Goal: Task Accomplishment & Management: Use online tool/utility

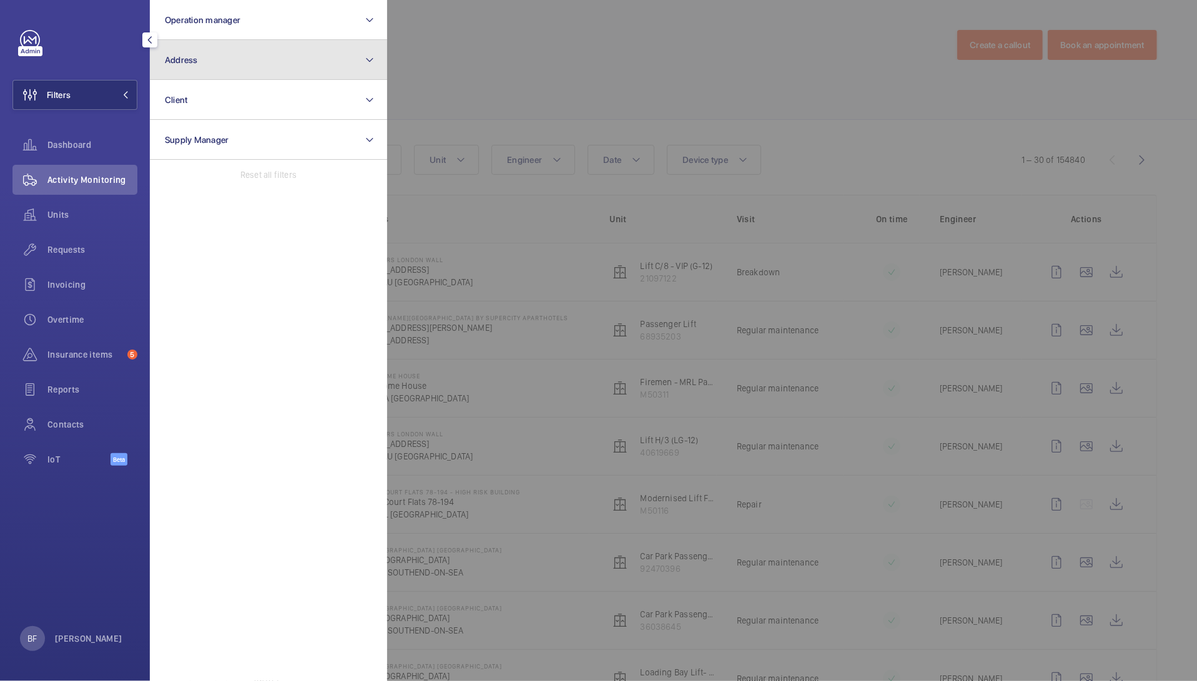
click at [259, 59] on button "Address" at bounding box center [268, 60] width 237 height 40
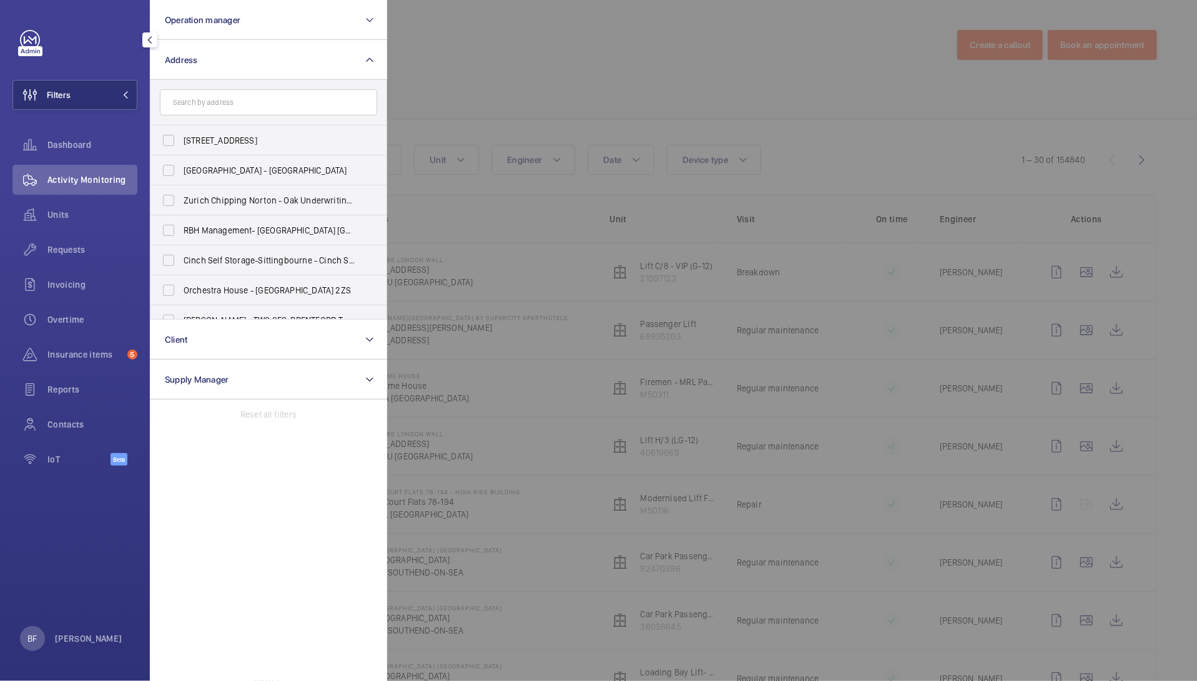
click at [272, 105] on input "text" at bounding box center [268, 102] width 217 height 26
type input "a"
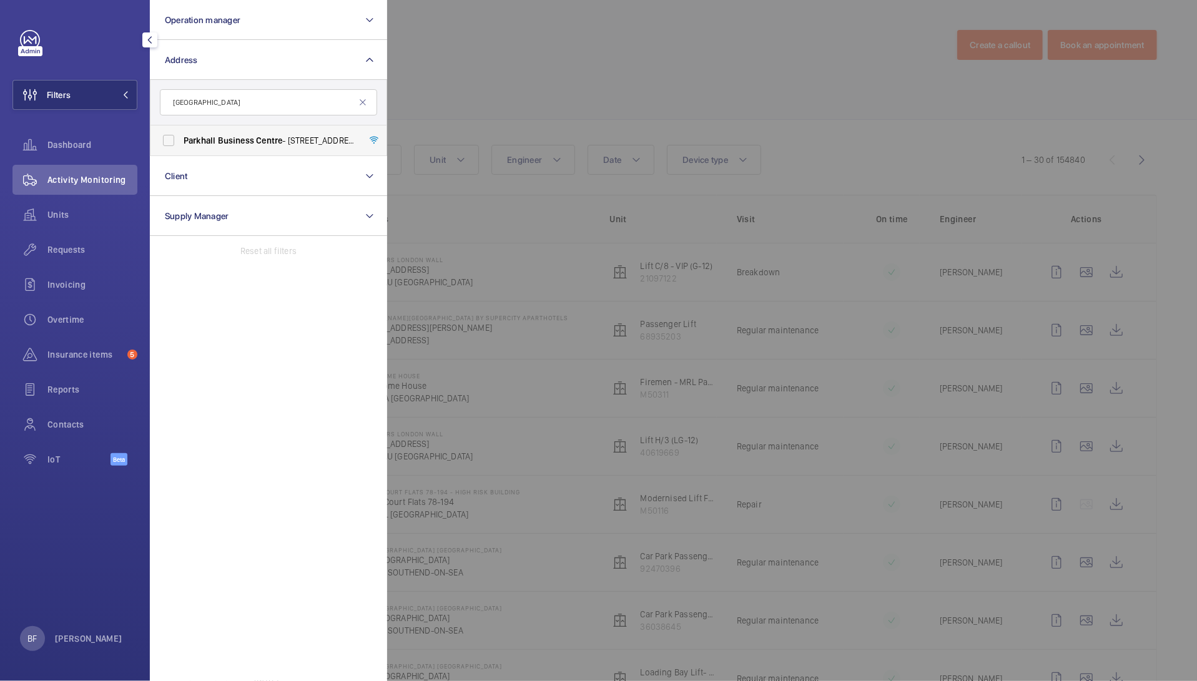
type input "[GEOGRAPHIC_DATA]"
click at [249, 138] on span "Business" at bounding box center [236, 141] width 36 height 10
click at [181, 138] on input "[GEOGRAPHIC_DATA] - [STREET_ADDRESS][PERSON_NAME]" at bounding box center [168, 140] width 25 height 25
checkbox input "true"
click at [83, 359] on span "Insurance items" at bounding box center [84, 355] width 75 height 12
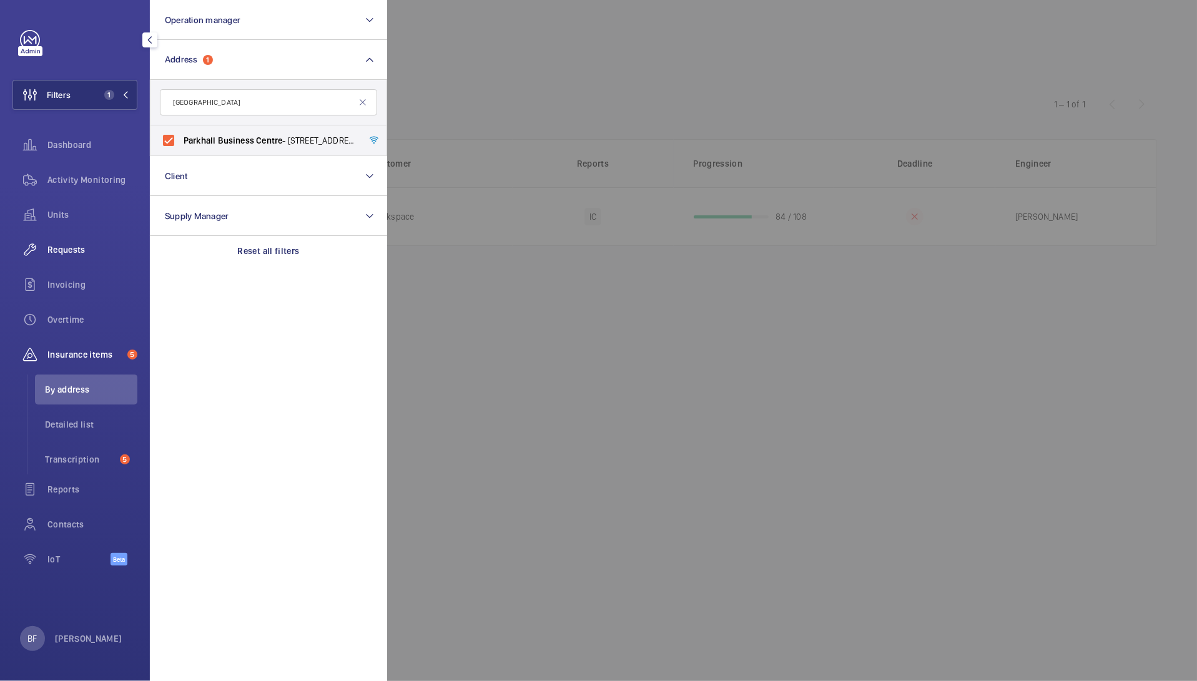
click at [83, 250] on span "Requests" at bounding box center [92, 250] width 90 height 12
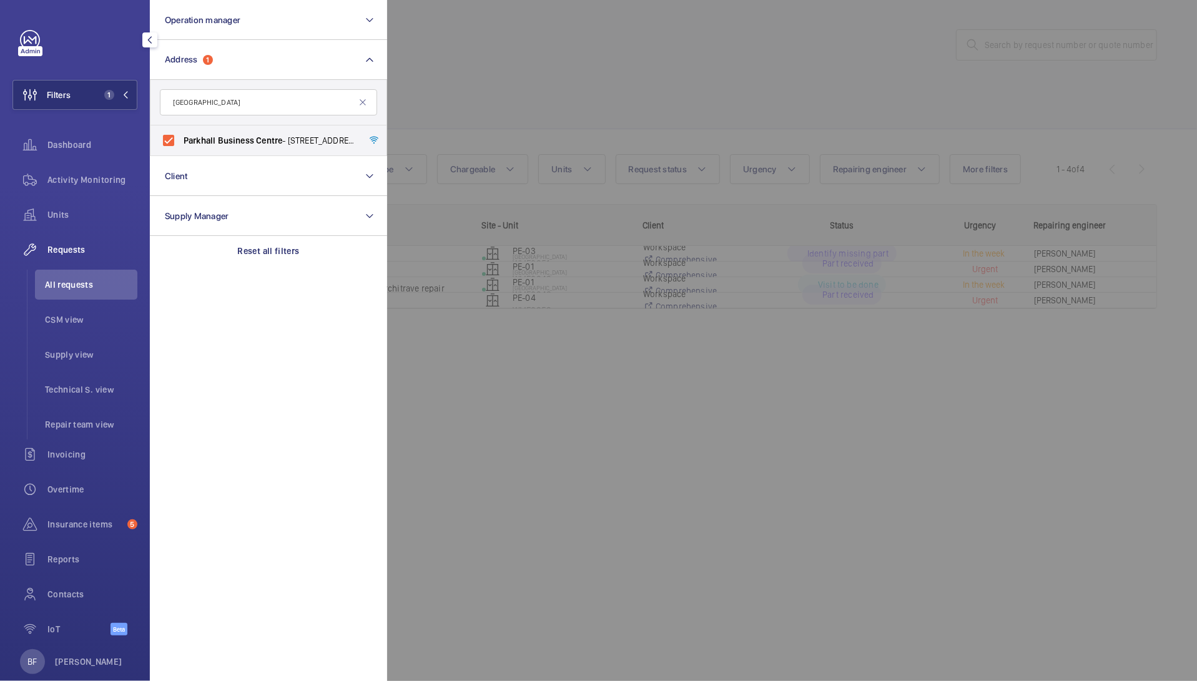
click at [588, 152] on div at bounding box center [985, 340] width 1197 height 681
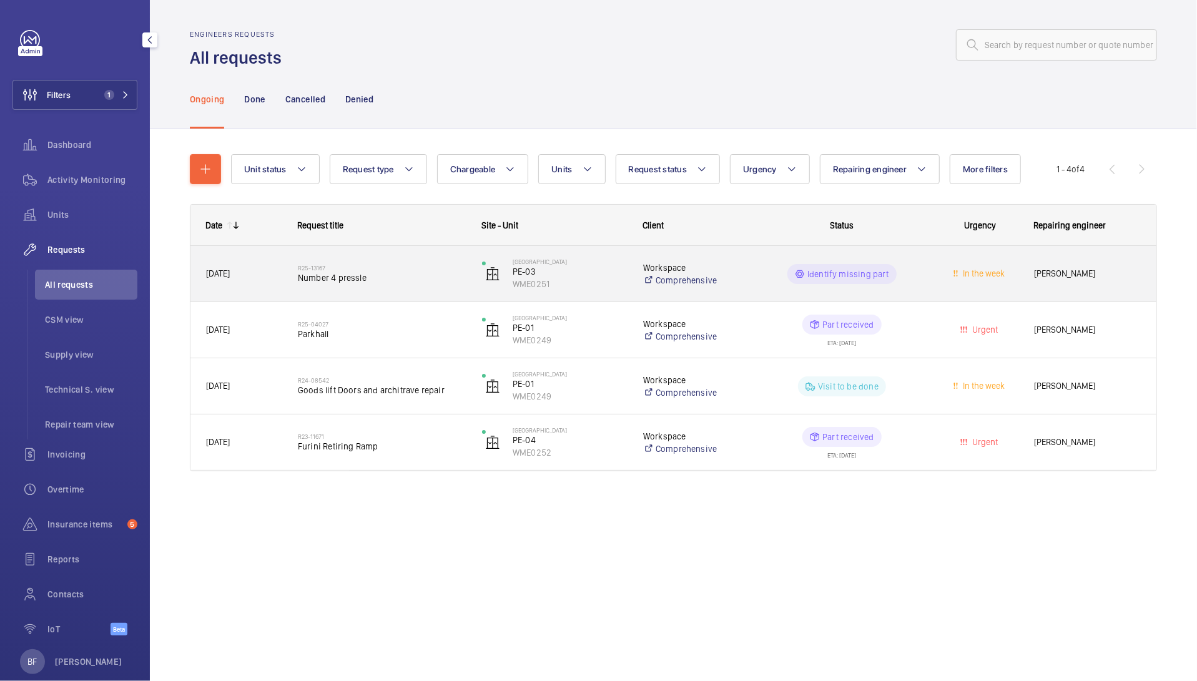
click at [911, 288] on div "Identify missing part" at bounding box center [834, 274] width 183 height 45
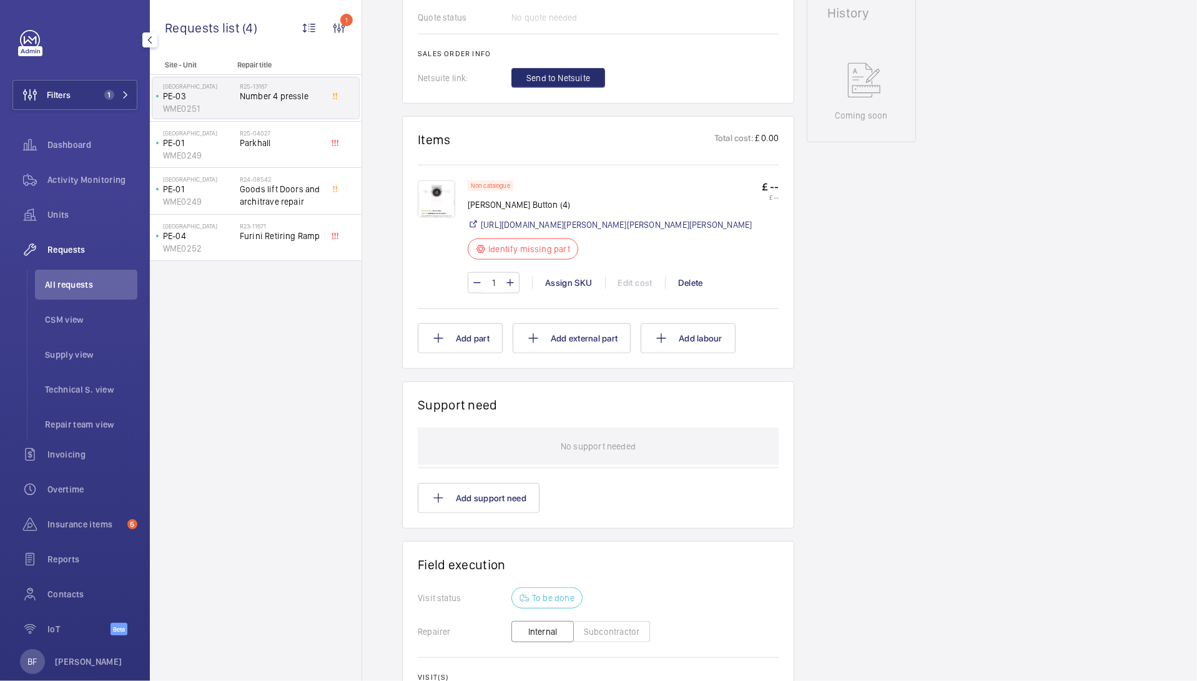
scroll to position [587, 0]
click at [436, 196] on img at bounding box center [436, 200] width 37 height 37
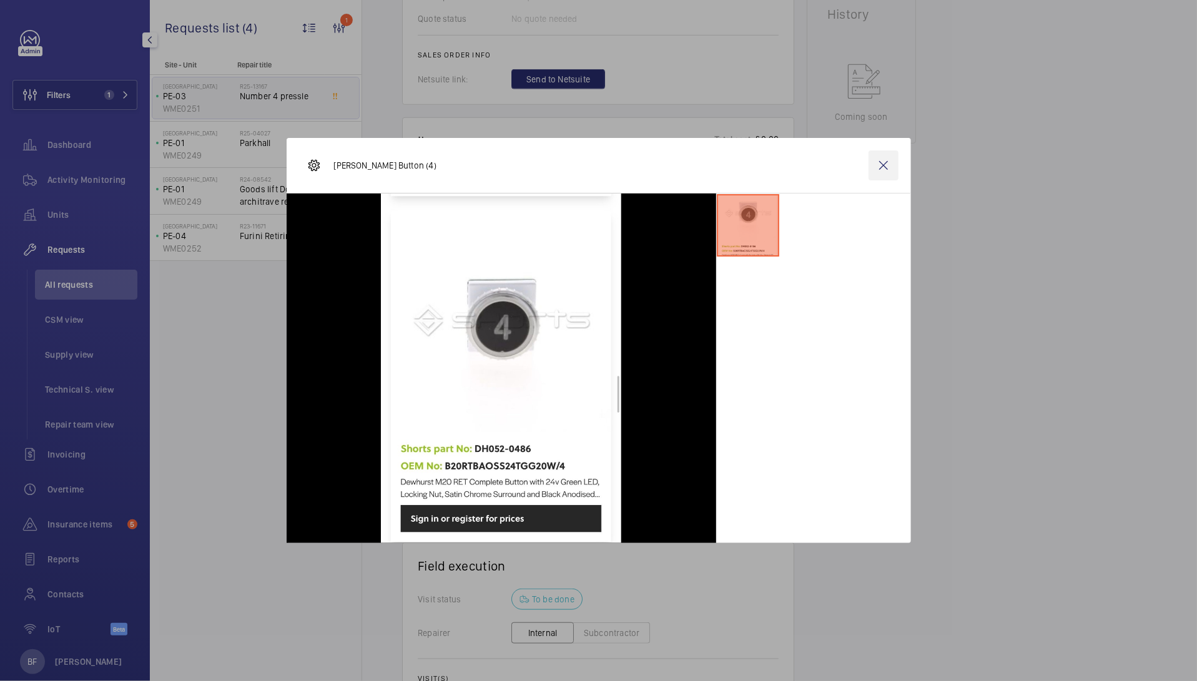
click at [884, 170] on wm-front-icon-button at bounding box center [884, 166] width 30 height 30
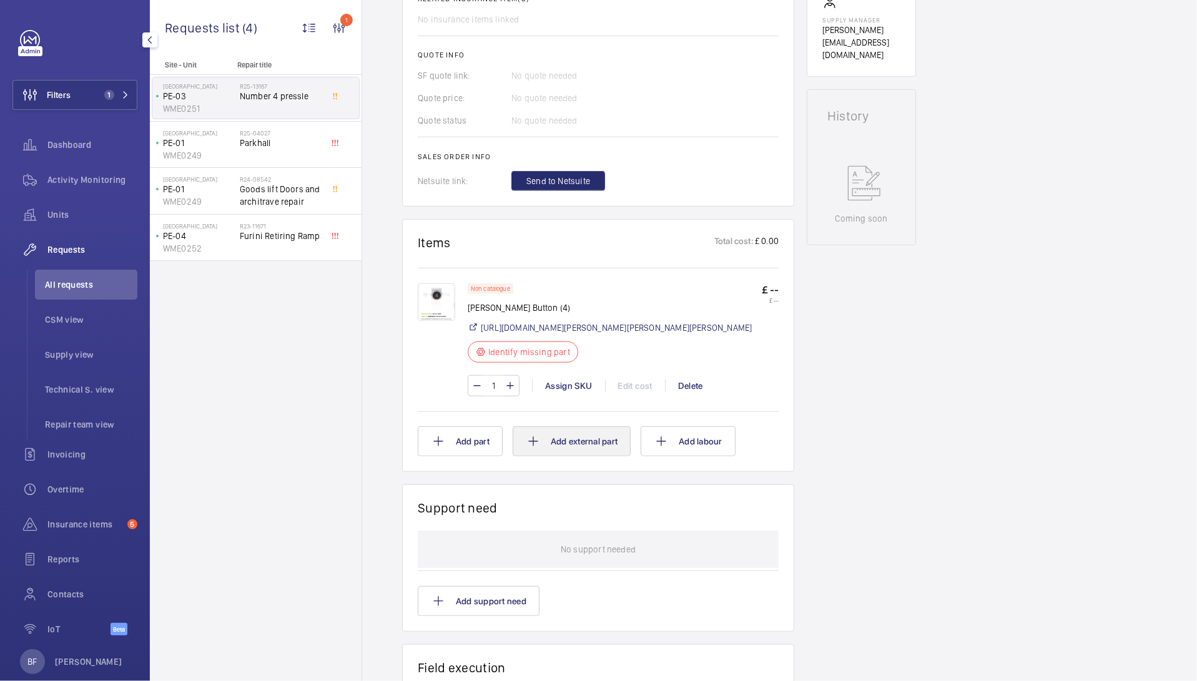
scroll to position [483, 0]
click at [567, 184] on span "Send to Netsuite" at bounding box center [559, 183] width 64 height 12
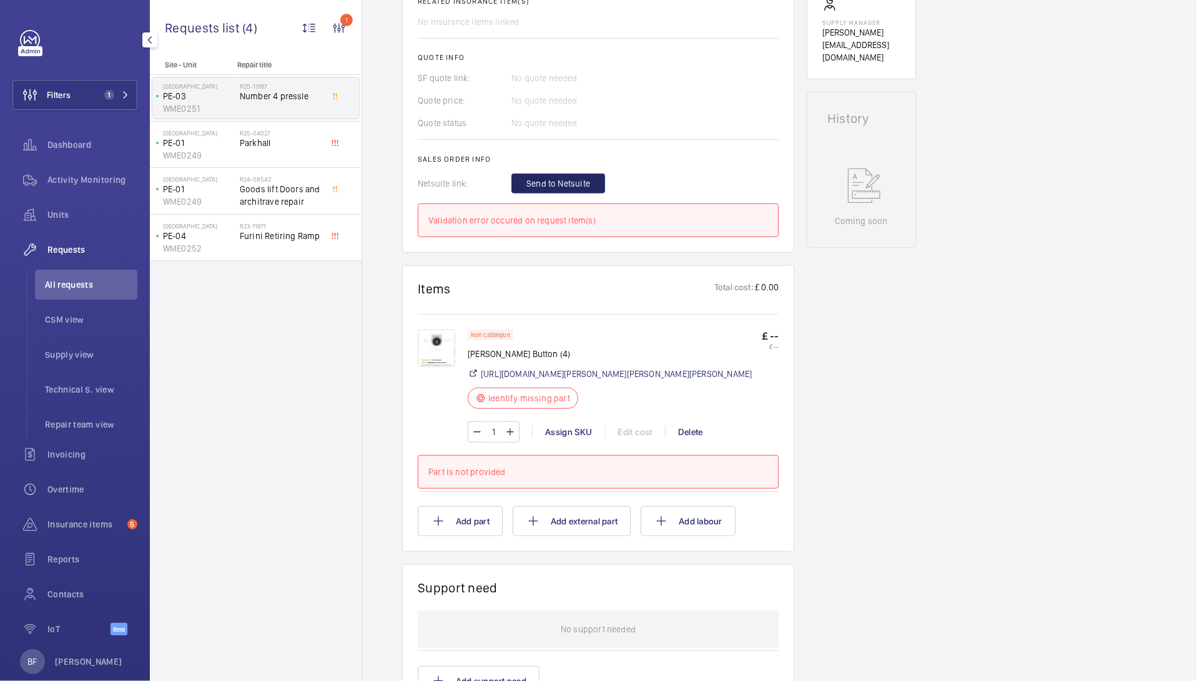
click at [435, 355] on img at bounding box center [436, 348] width 37 height 37
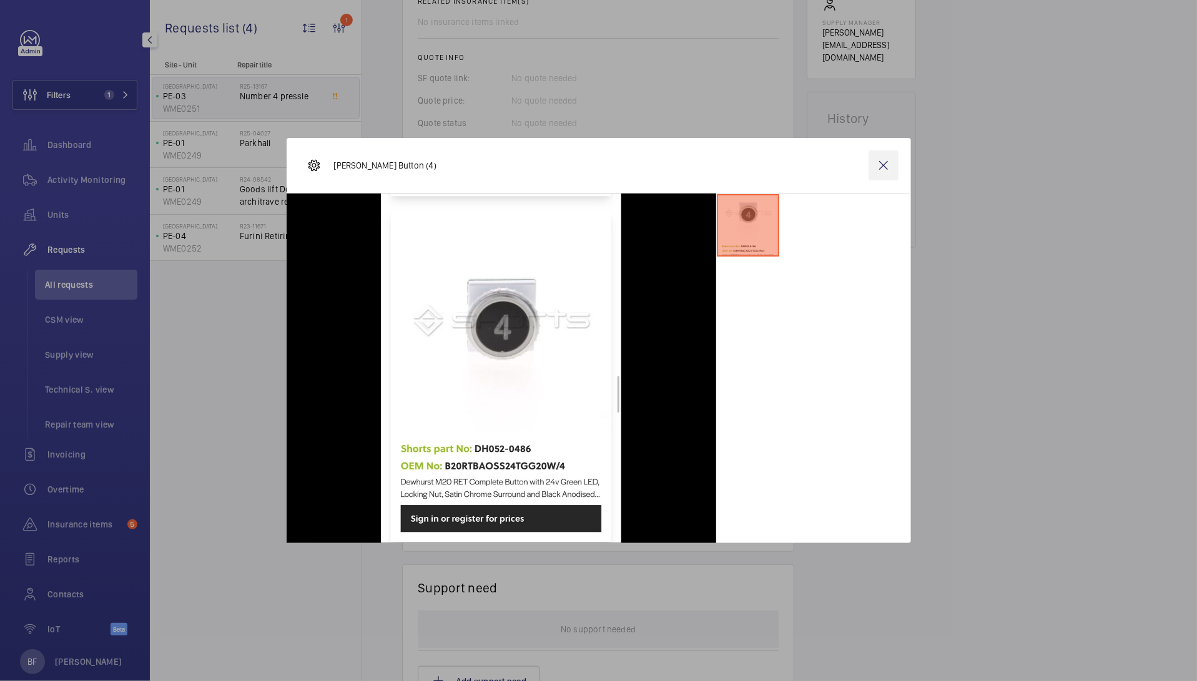
click at [883, 155] on wm-front-icon-button at bounding box center [884, 166] width 30 height 30
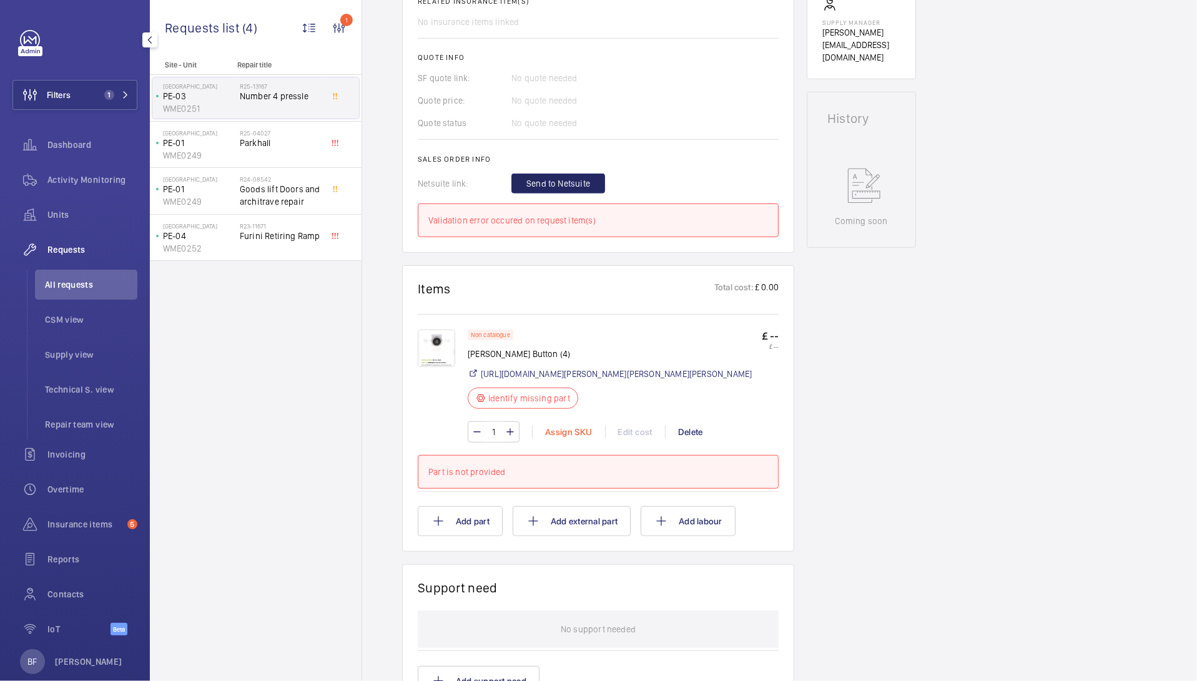
click at [580, 438] on div "Assign SKU" at bounding box center [568, 432] width 73 height 12
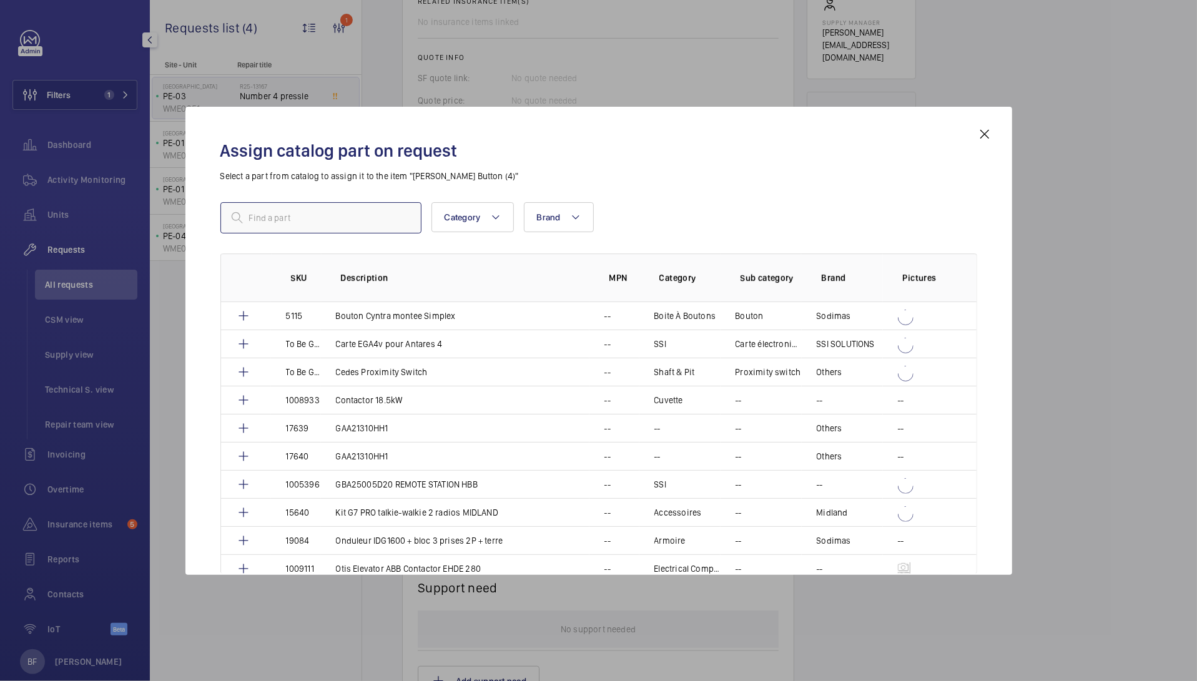
click at [328, 225] on input "text" at bounding box center [320, 217] width 201 height 31
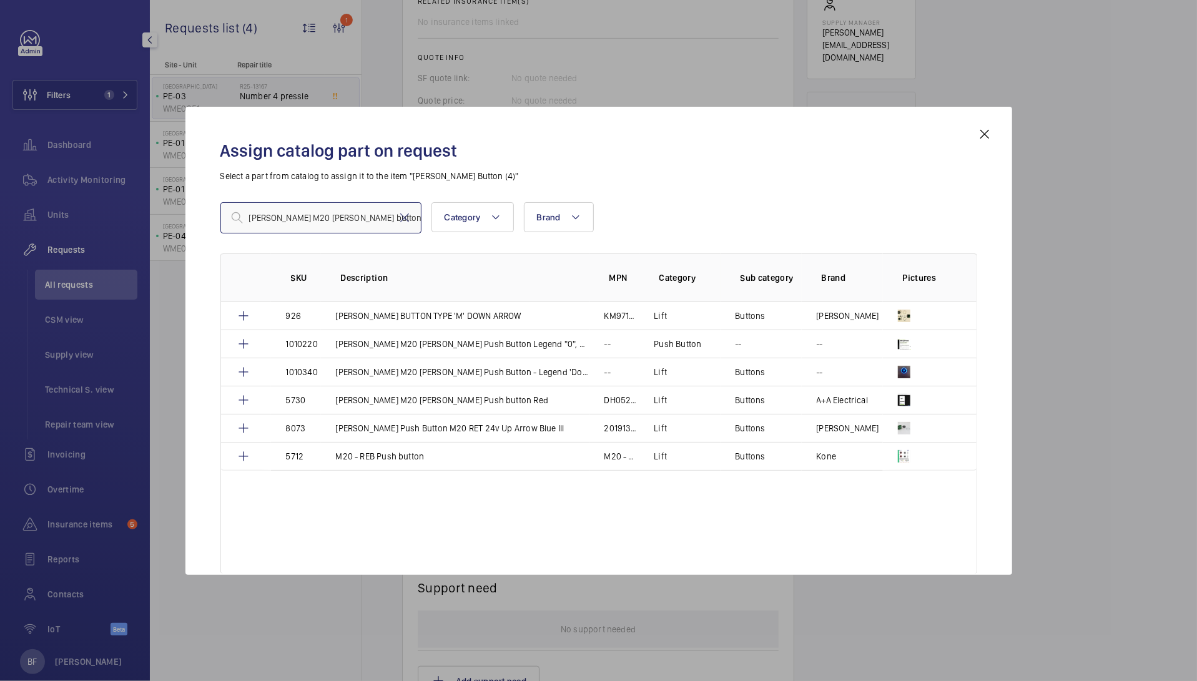
click at [320, 220] on input "[PERSON_NAME] M20 [PERSON_NAME] button" at bounding box center [320, 217] width 201 height 31
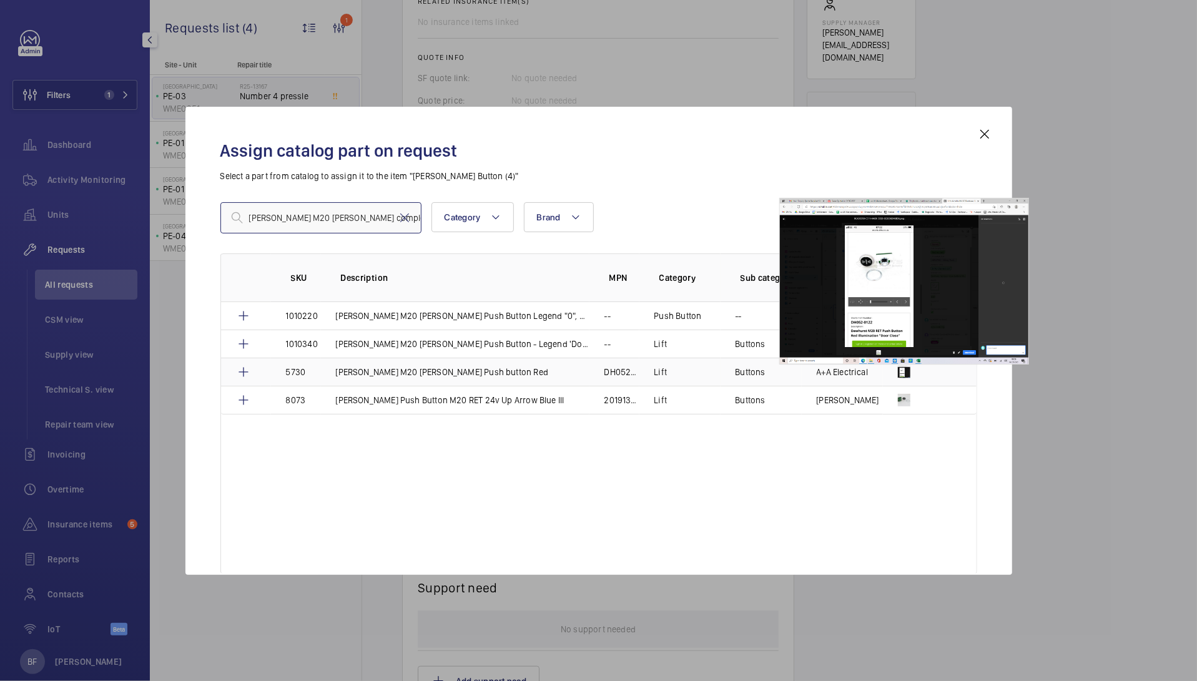
type input "[PERSON_NAME] M20 [PERSON_NAME] complete button"
click at [901, 370] on img at bounding box center [904, 372] width 12 height 12
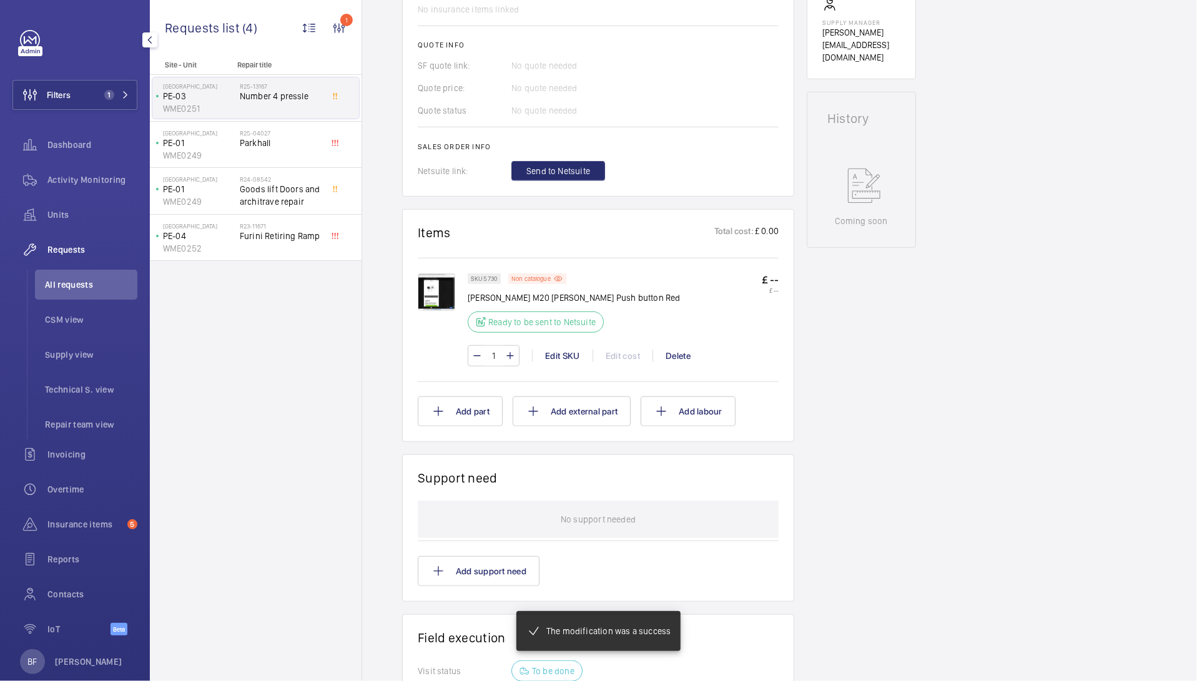
scroll to position [520, 0]
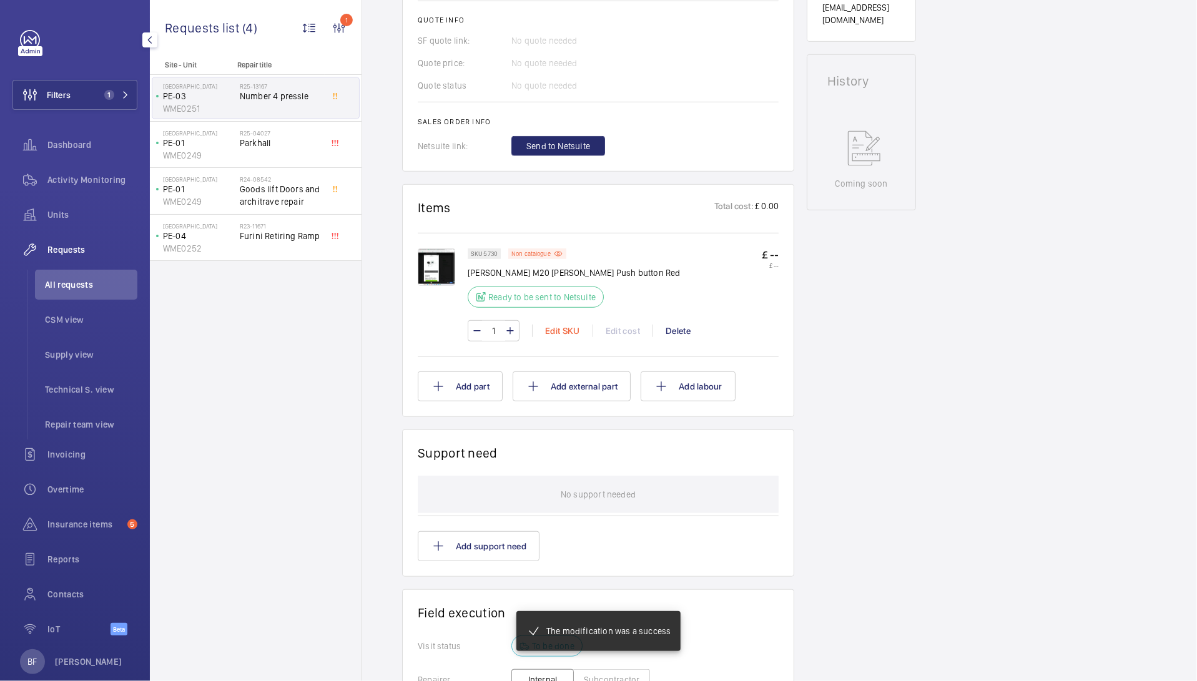
click at [560, 337] on div "Edit SKU" at bounding box center [562, 331] width 61 height 12
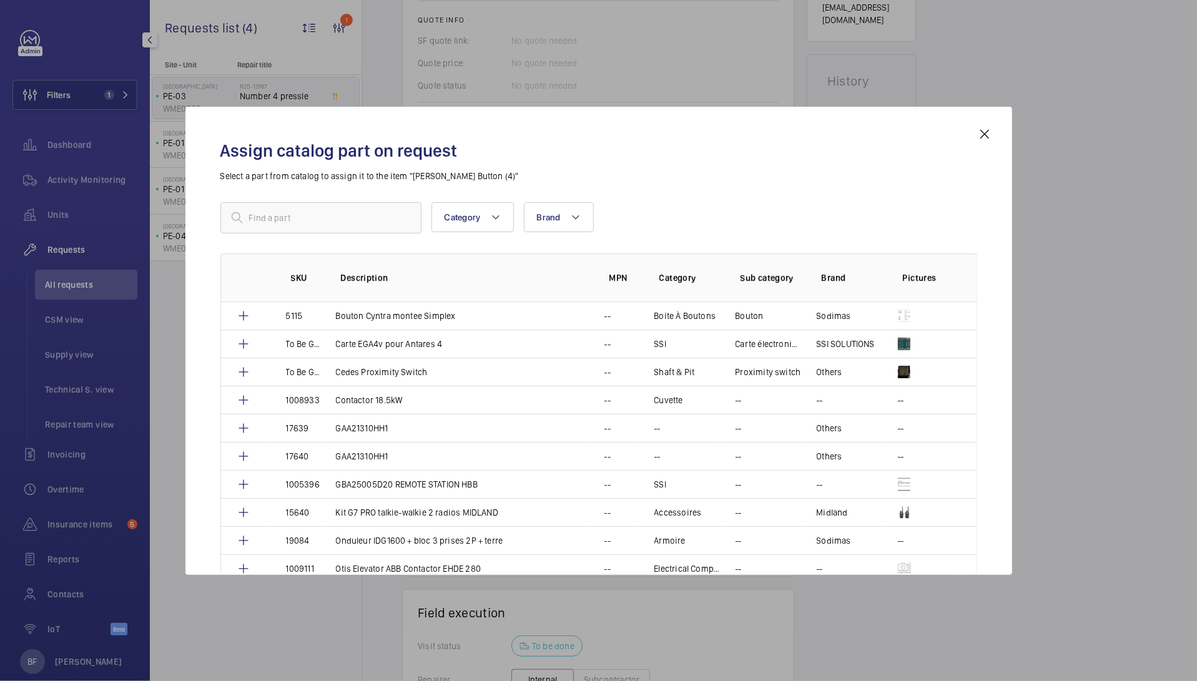
click at [987, 134] on mat-icon at bounding box center [985, 134] width 15 height 15
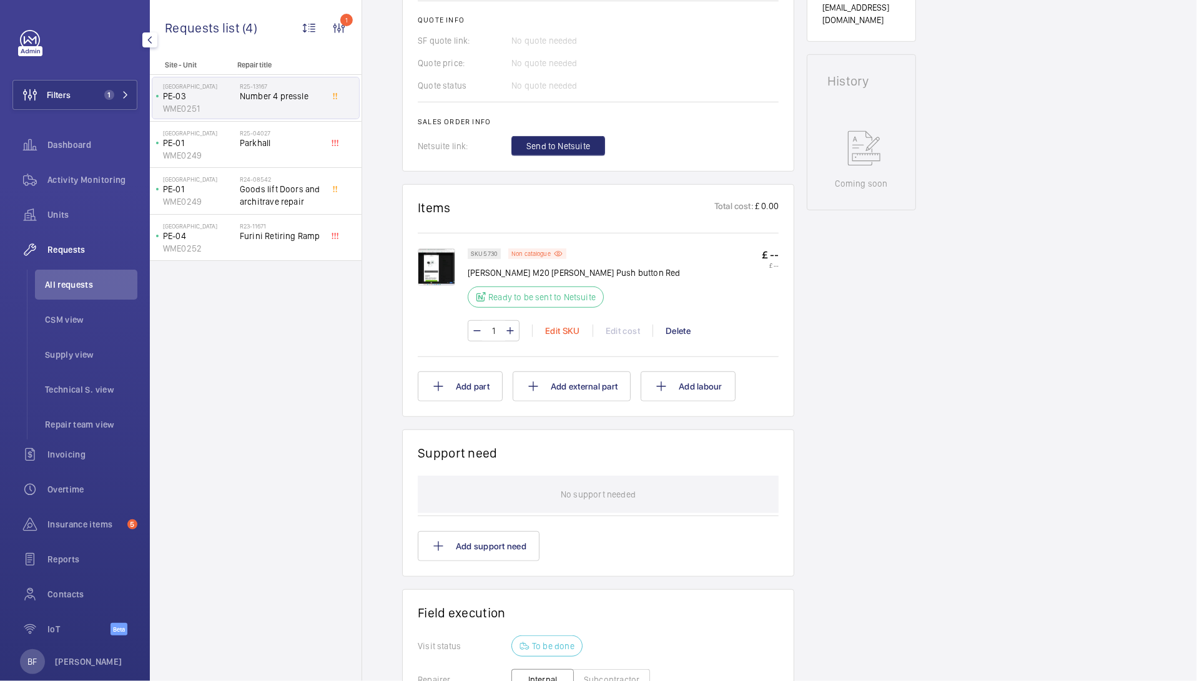
click at [557, 337] on div "Edit SKU" at bounding box center [562, 331] width 61 height 12
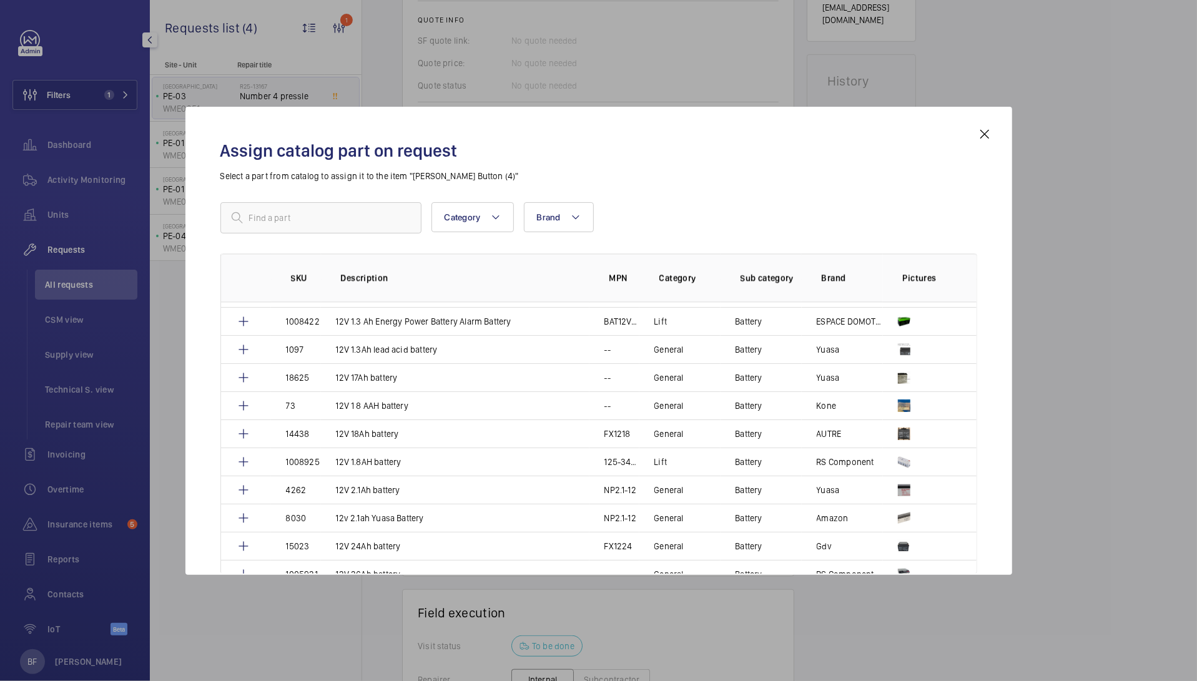
scroll to position [2592, 0]
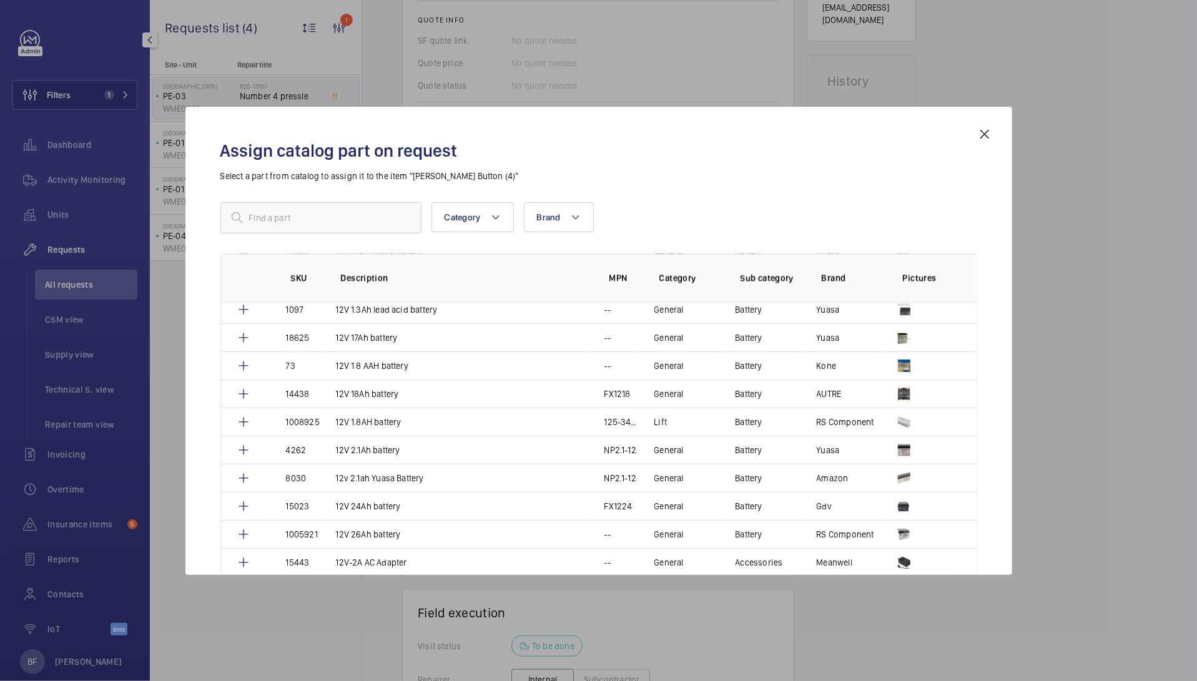
click at [988, 131] on mat-icon at bounding box center [985, 134] width 15 height 15
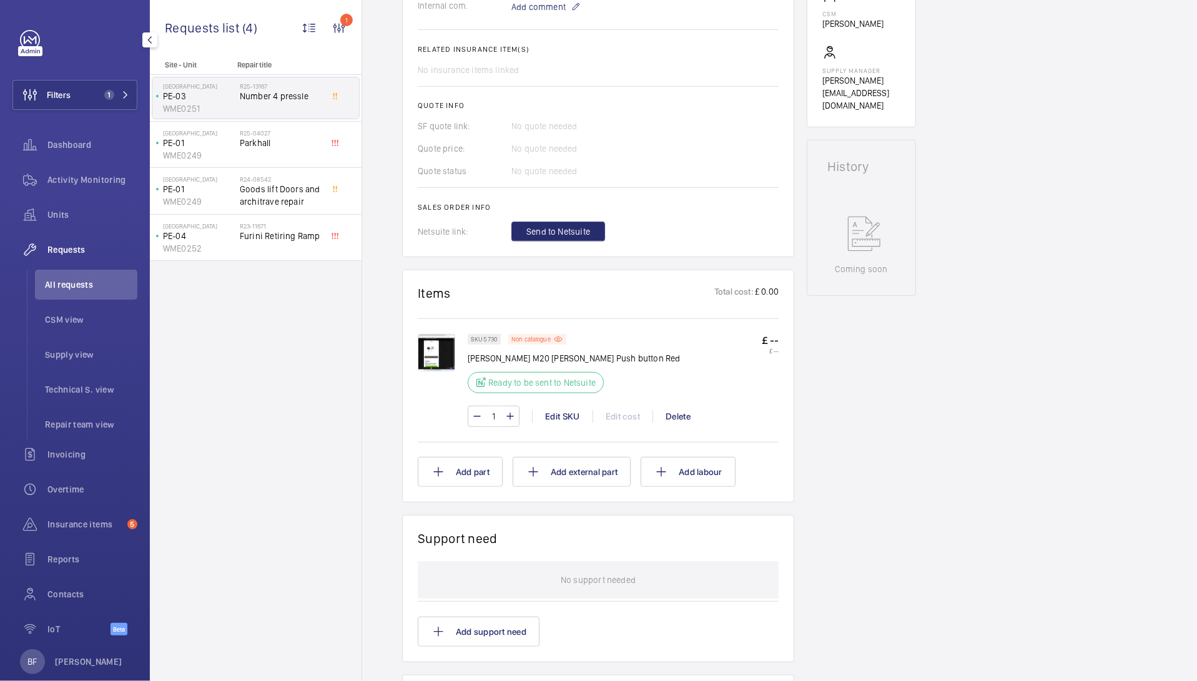
scroll to position [436, 0]
click at [444, 367] on img at bounding box center [436, 351] width 37 height 37
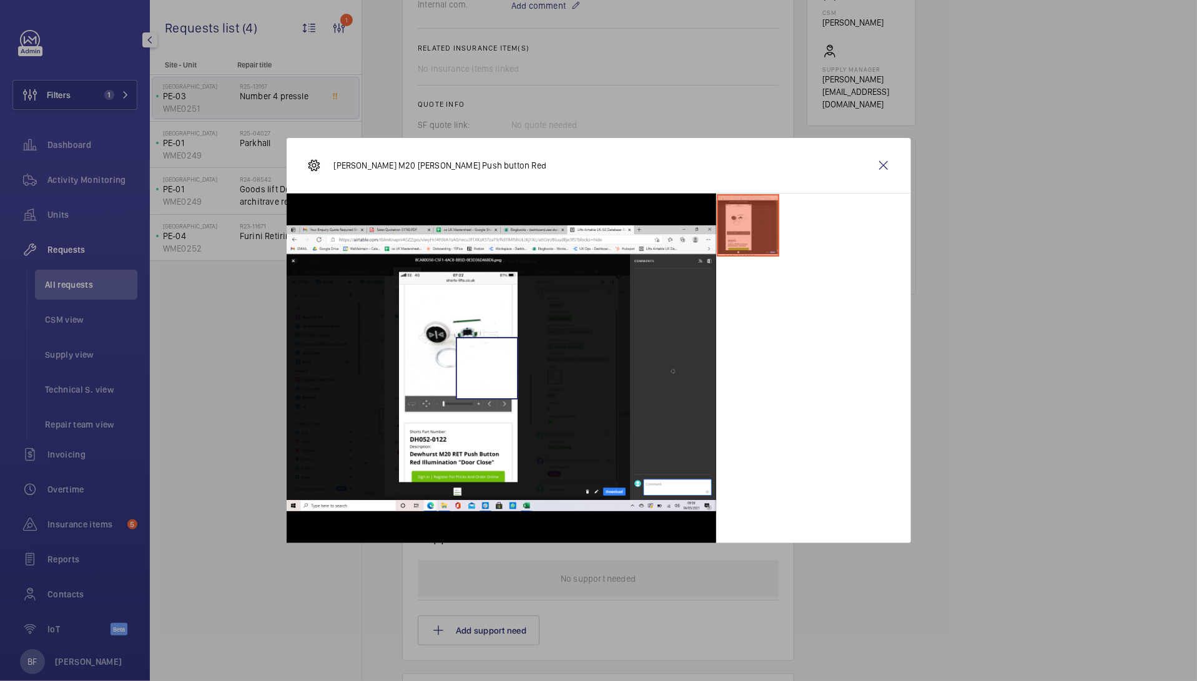
click at [487, 368] on img at bounding box center [502, 368] width 430 height 287
click at [883, 163] on wm-front-icon-button at bounding box center [884, 166] width 30 height 30
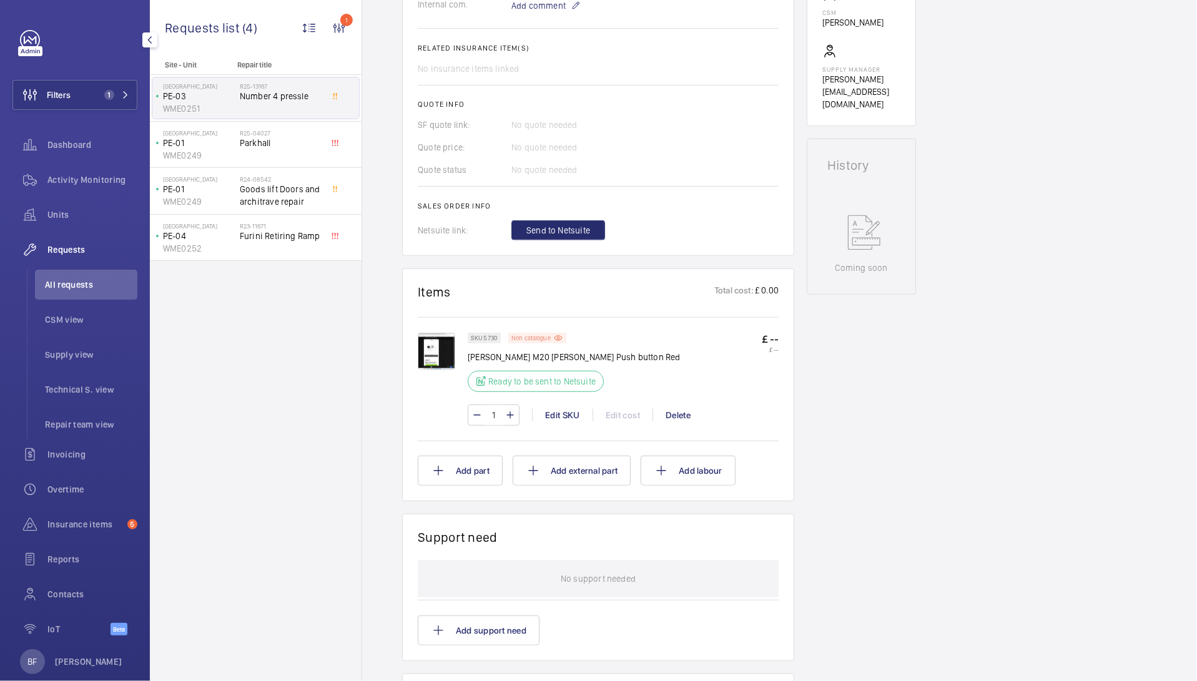
click at [536, 340] on p "Non catalogue" at bounding box center [531, 338] width 39 height 4
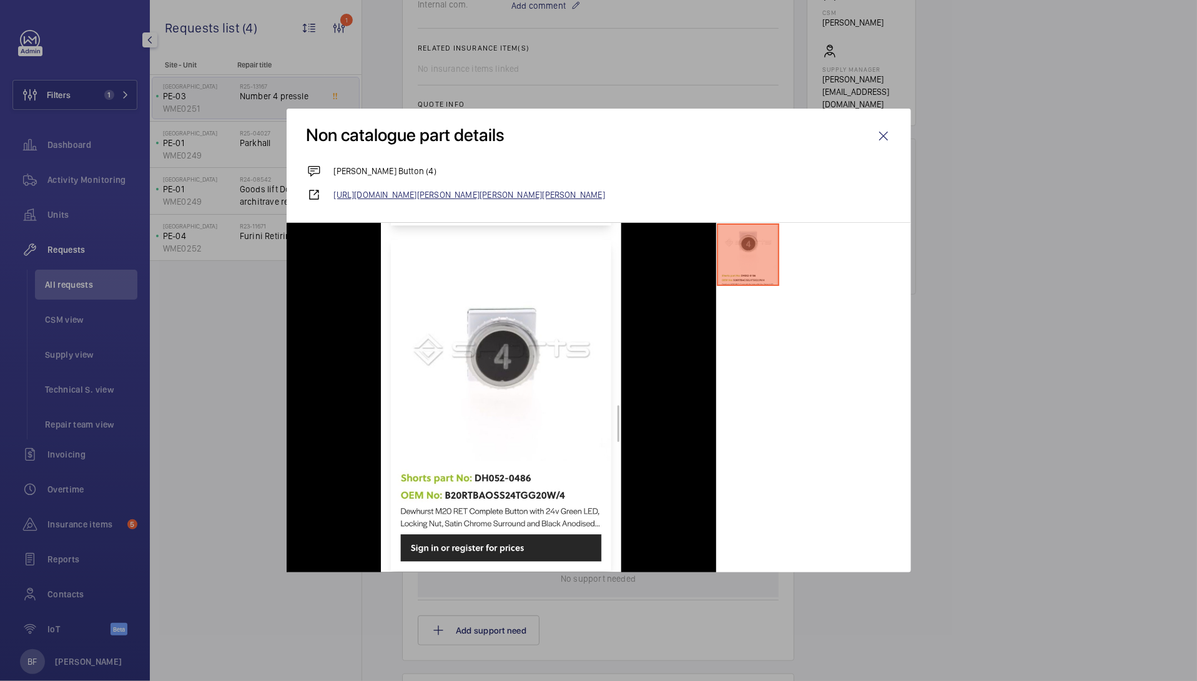
click at [541, 196] on link "[URL][DOMAIN_NAME][PERSON_NAME][PERSON_NAME][PERSON_NAME]" at bounding box center [612, 195] width 557 height 12
click at [889, 137] on wm-front-icon-button at bounding box center [884, 136] width 30 height 30
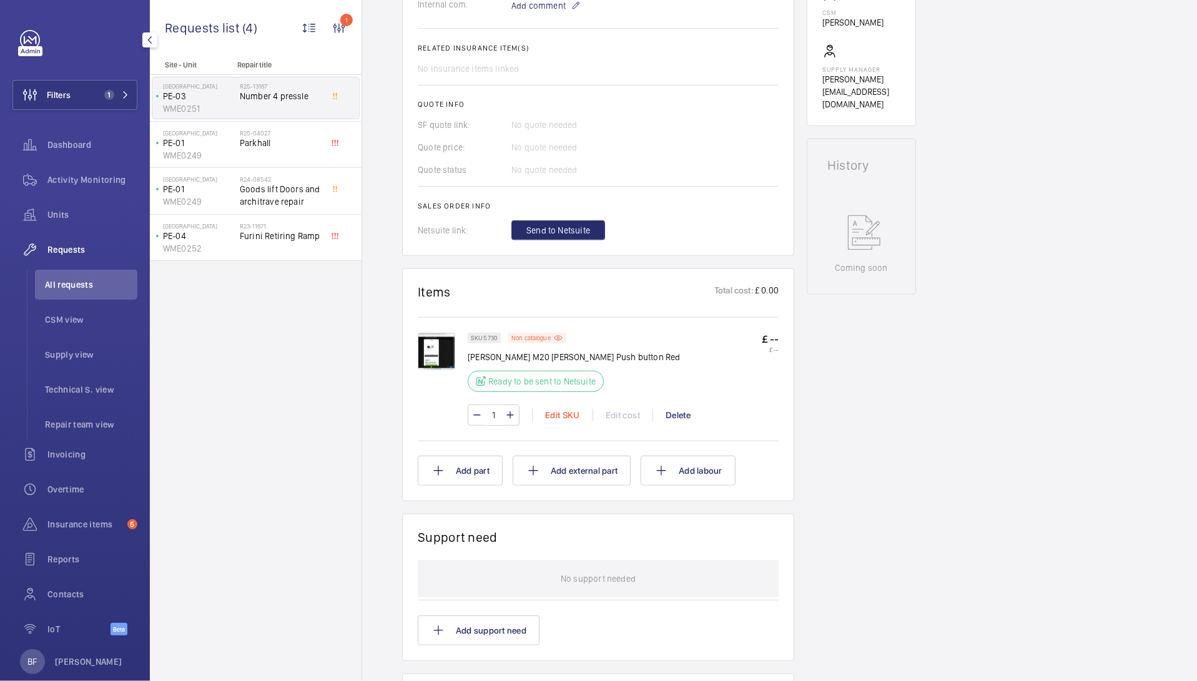
click at [559, 422] on div "Edit SKU" at bounding box center [562, 415] width 61 height 12
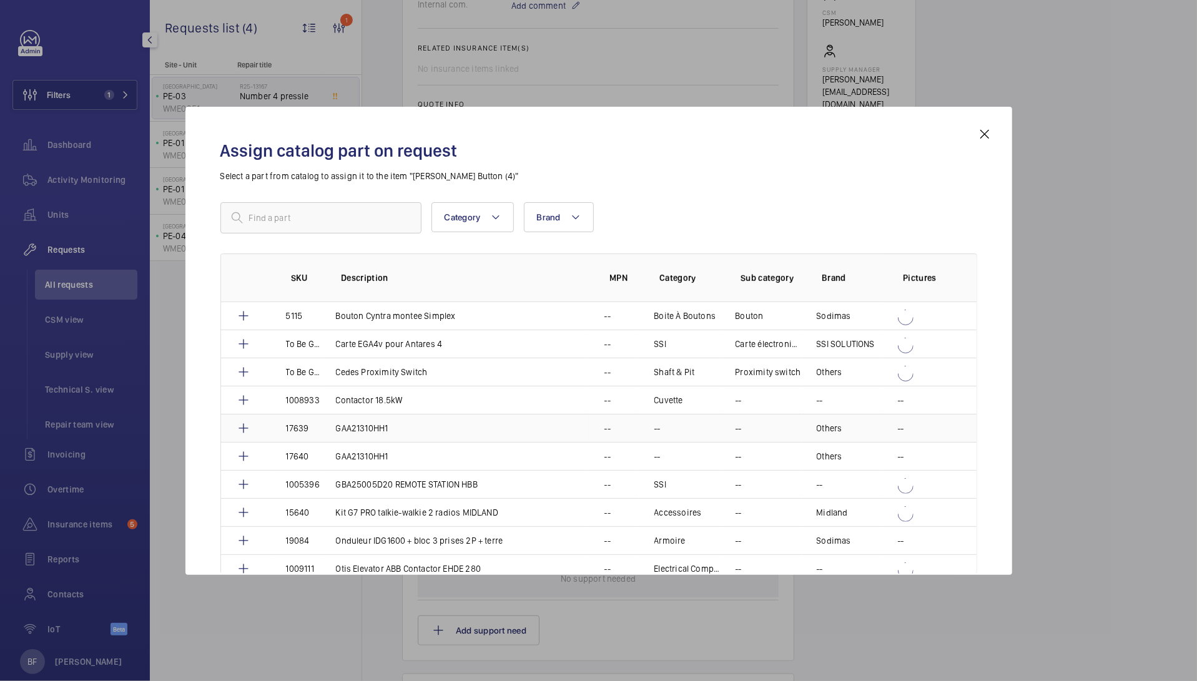
click at [571, 425] on td "GAA21310HH1" at bounding box center [455, 428] width 269 height 28
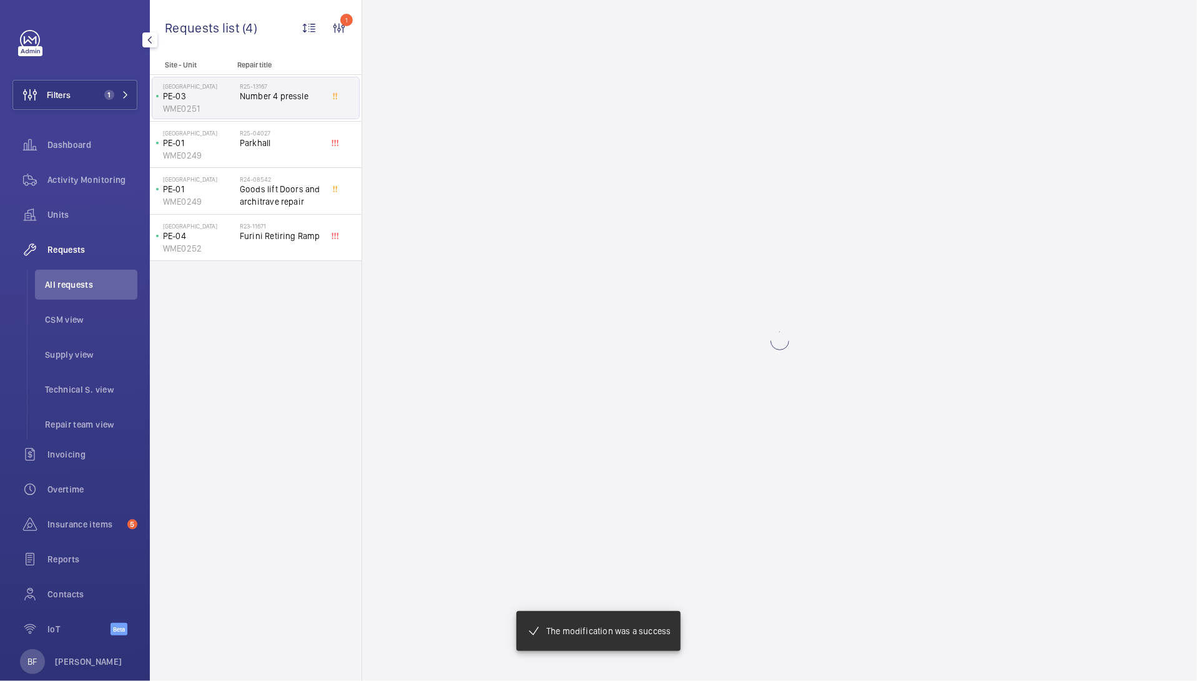
click at [284, 107] on div "R25-13167 Number 4 pressle" at bounding box center [281, 100] width 82 height 36
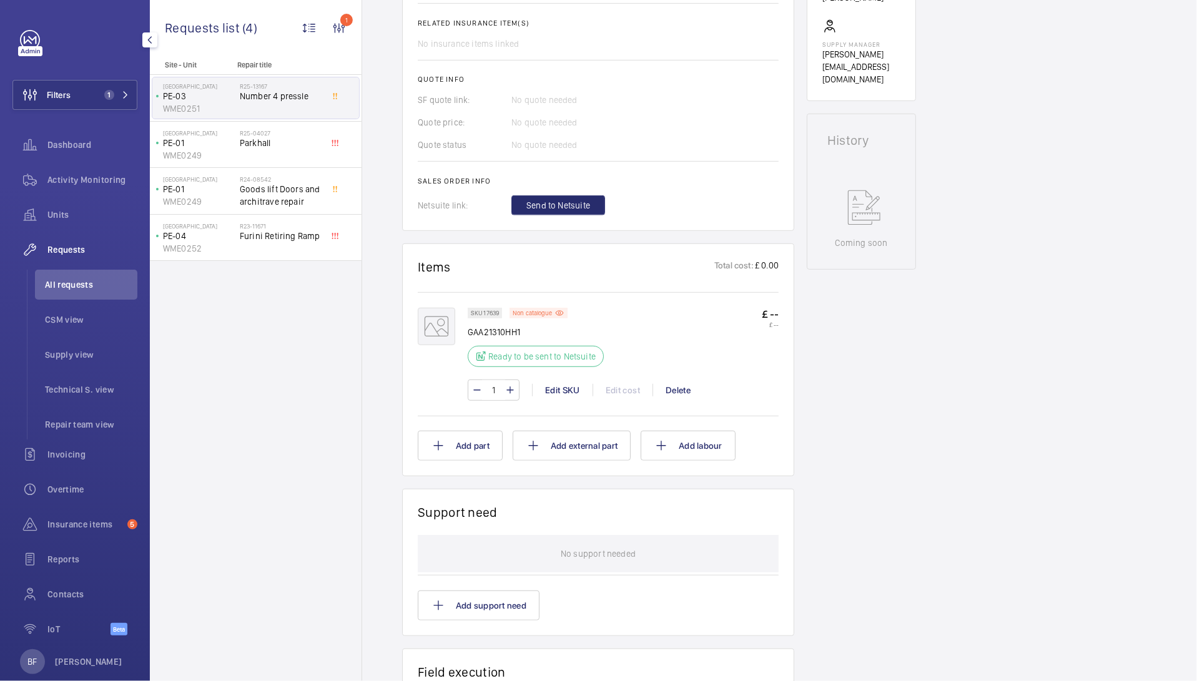
scroll to position [473, 0]
click at [566, 390] on div "Edit SKU" at bounding box center [562, 390] width 61 height 12
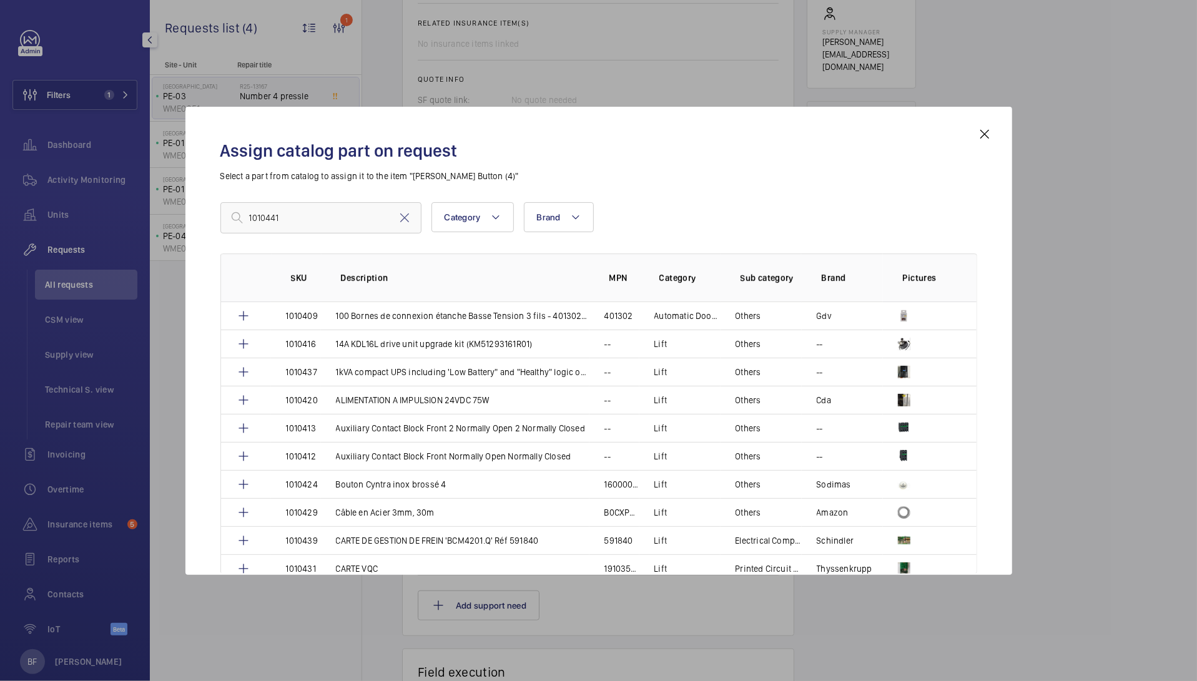
click at [374, 219] on input "1010441" at bounding box center [320, 217] width 201 height 31
click at [353, 218] on input "1010441" at bounding box center [320, 217] width 201 height 31
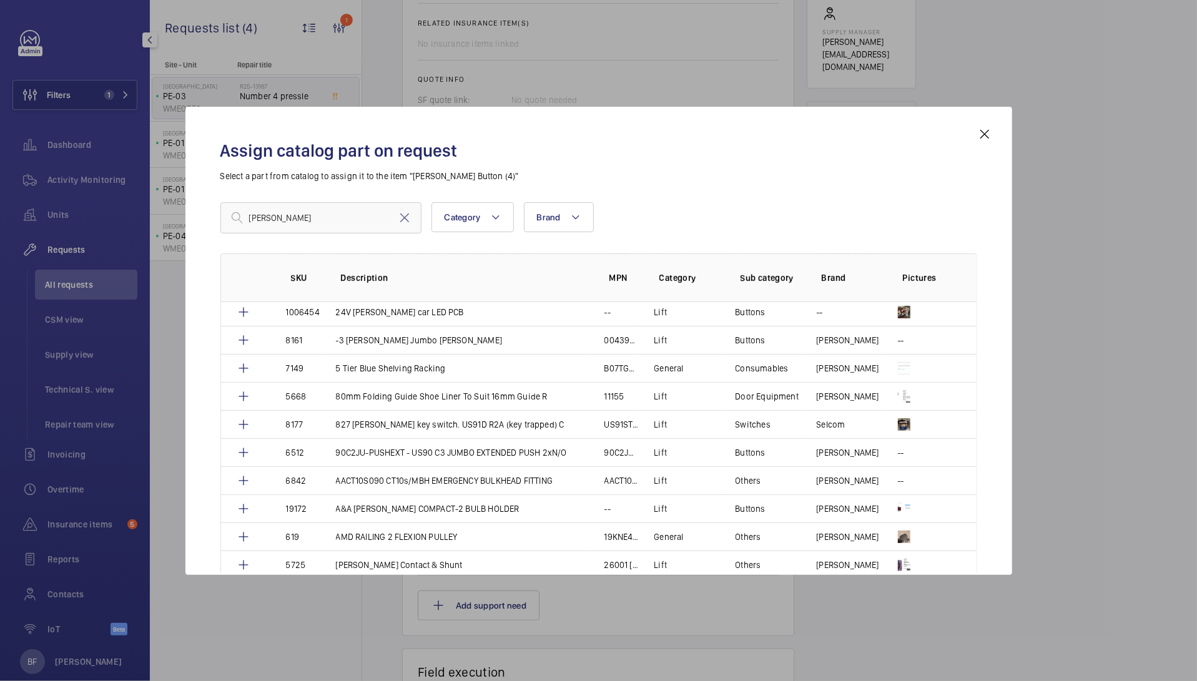
scroll to position [128, 0]
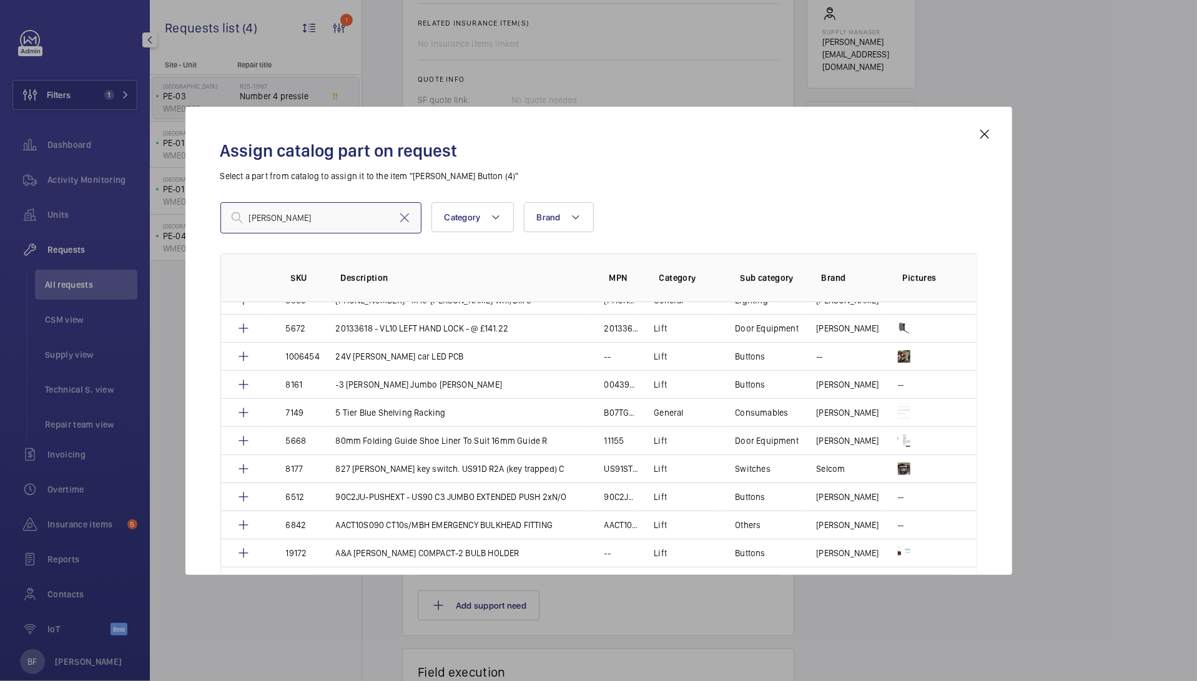
click at [327, 213] on input "[PERSON_NAME]" at bounding box center [320, 217] width 201 height 31
paste input "36703"
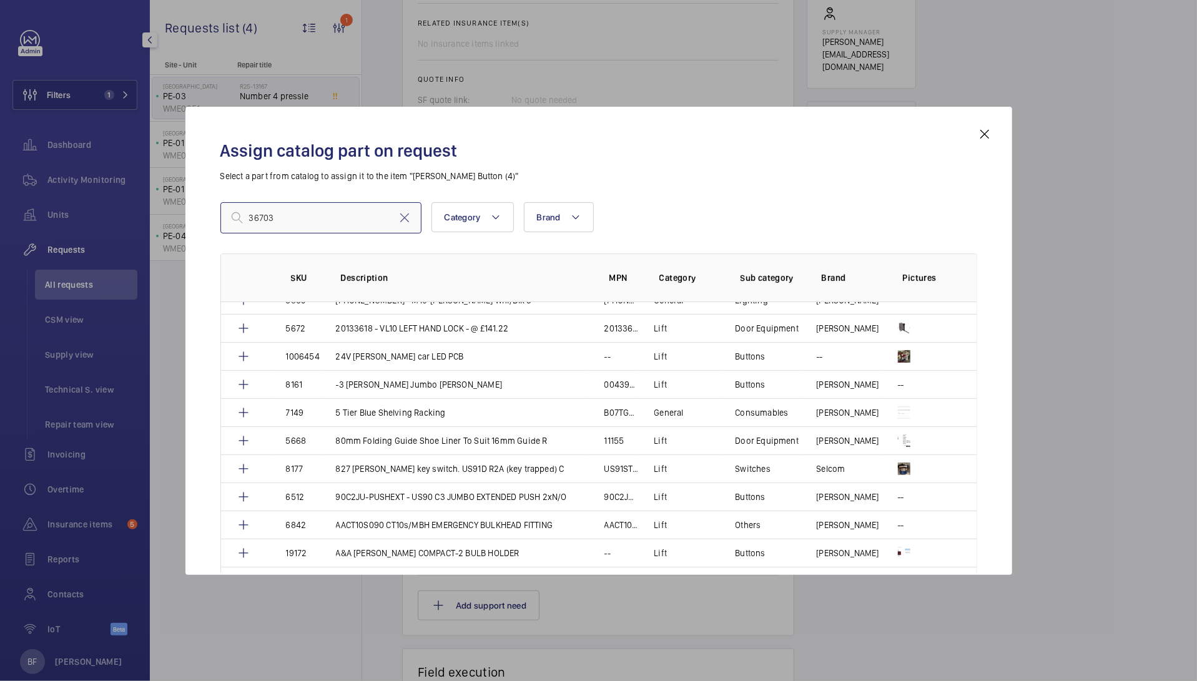
type input "36703"
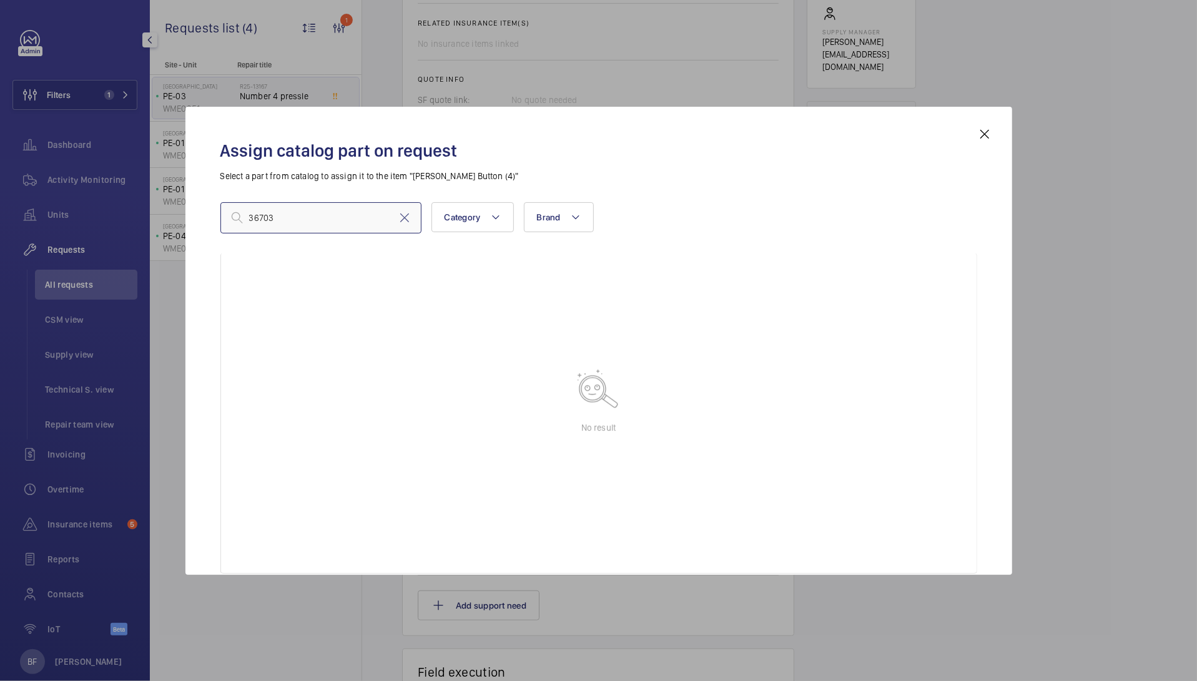
scroll to position [77, 0]
click at [409, 219] on mat-icon at bounding box center [404, 217] width 15 height 15
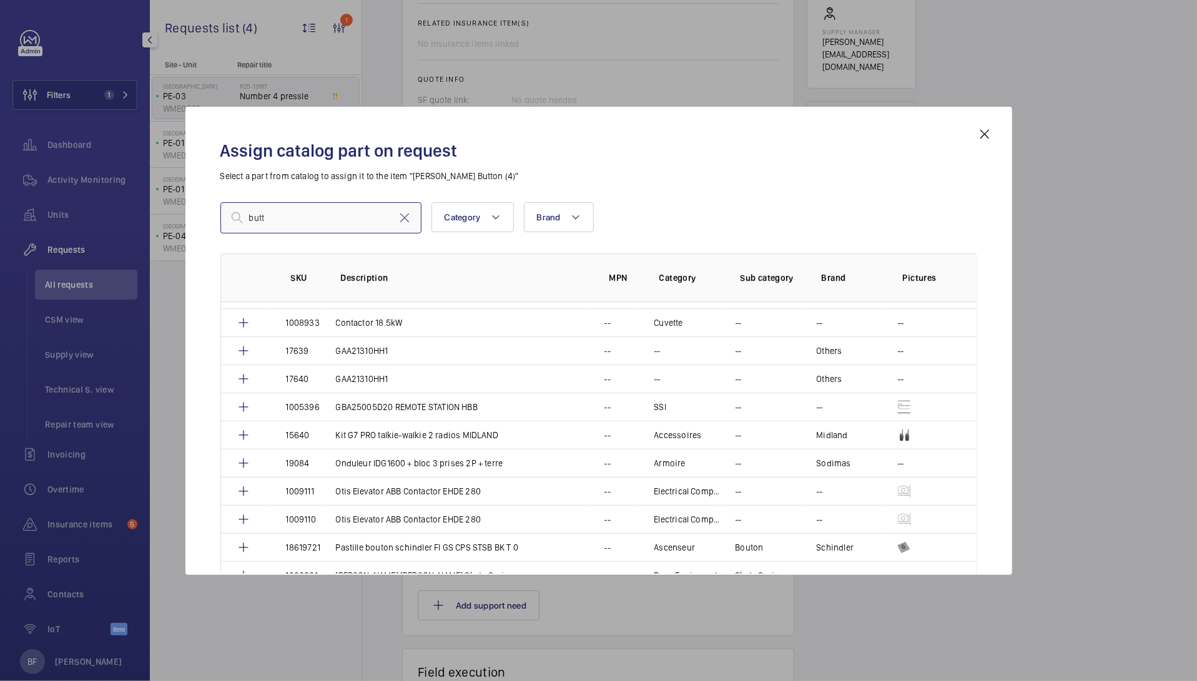
scroll to position [128, 0]
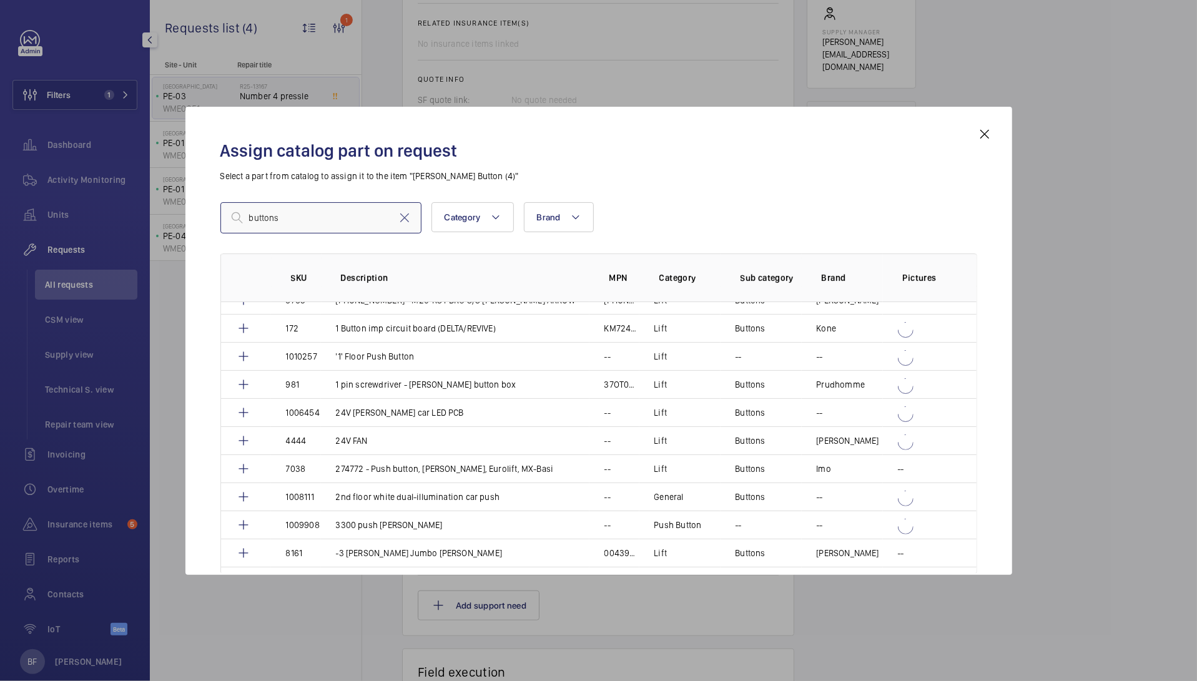
type input "buttons"
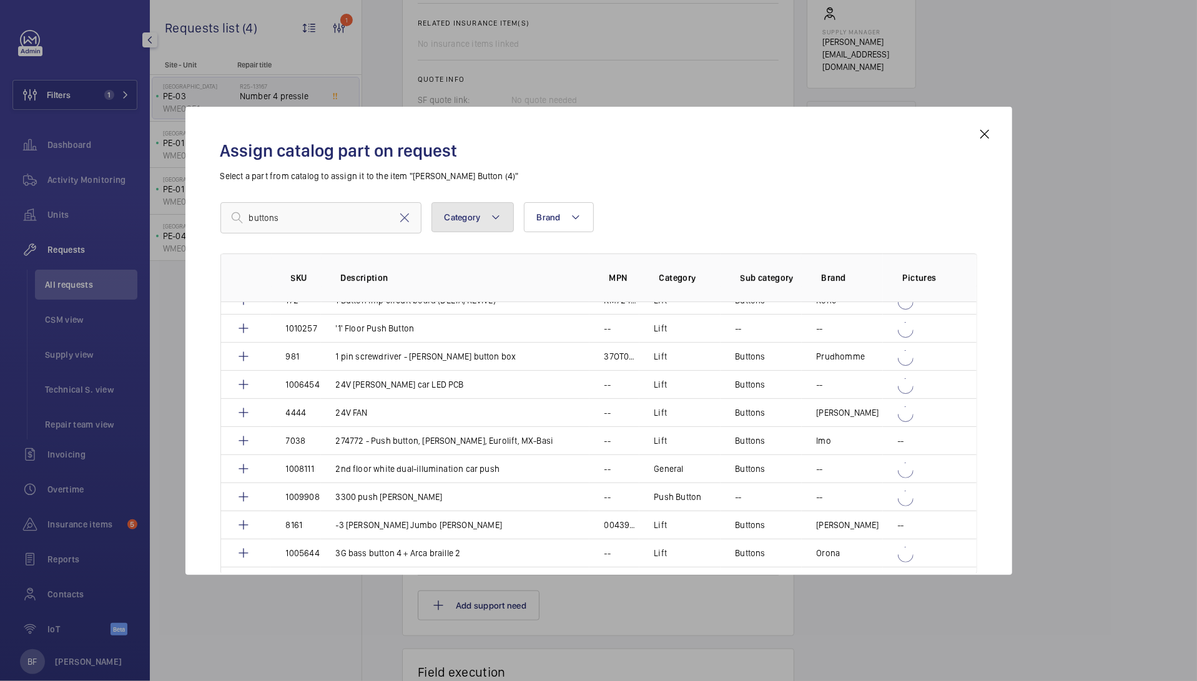
click at [490, 227] on button "Category" at bounding box center [473, 217] width 82 height 30
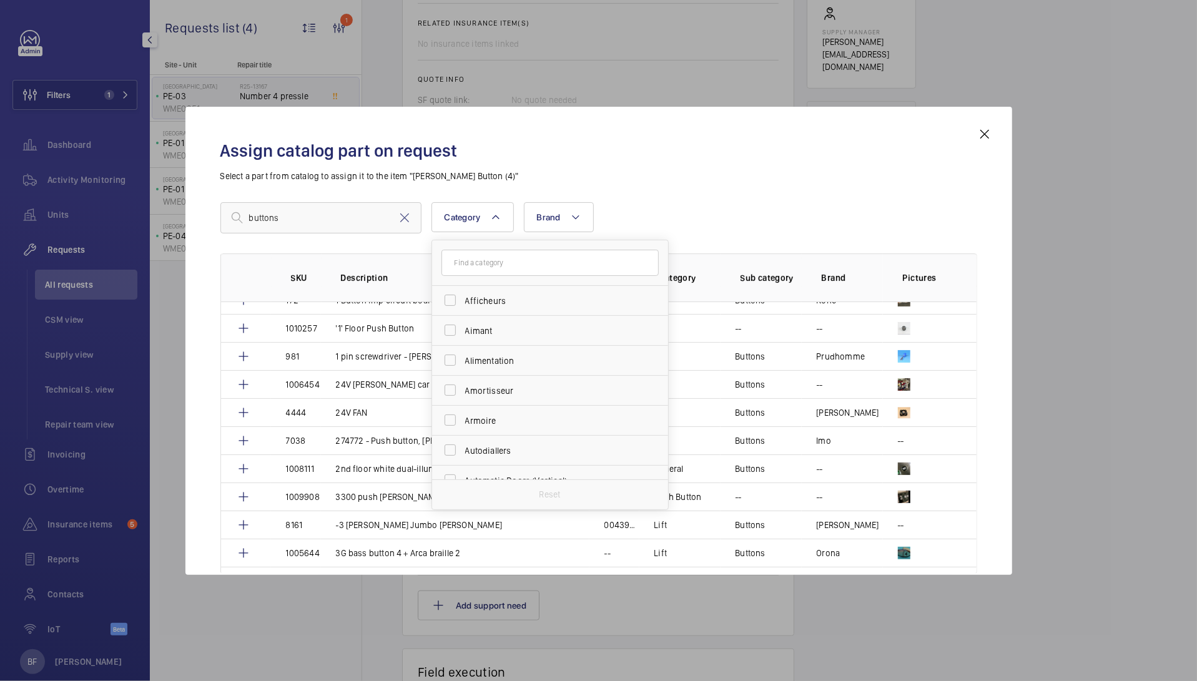
click at [496, 261] on input "text" at bounding box center [550, 263] width 217 height 26
type input "butt"
click at [510, 299] on span "Butt ons" at bounding box center [551, 301] width 172 height 12
click at [463, 299] on input "Butt ons" at bounding box center [450, 300] width 25 height 25
checkbox input "true"
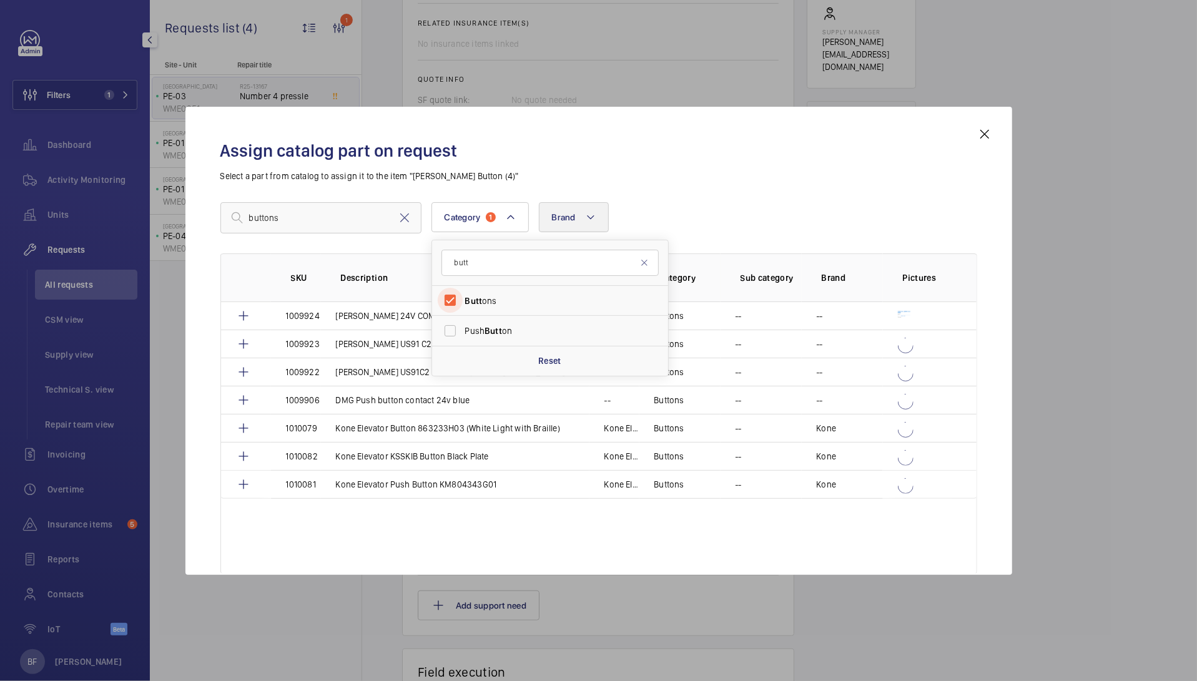
scroll to position [0, 0]
click at [684, 164] on div "Assign catalog part on request Select a part from catalog to assign it to the i…" at bounding box center [598, 160] width 757 height 43
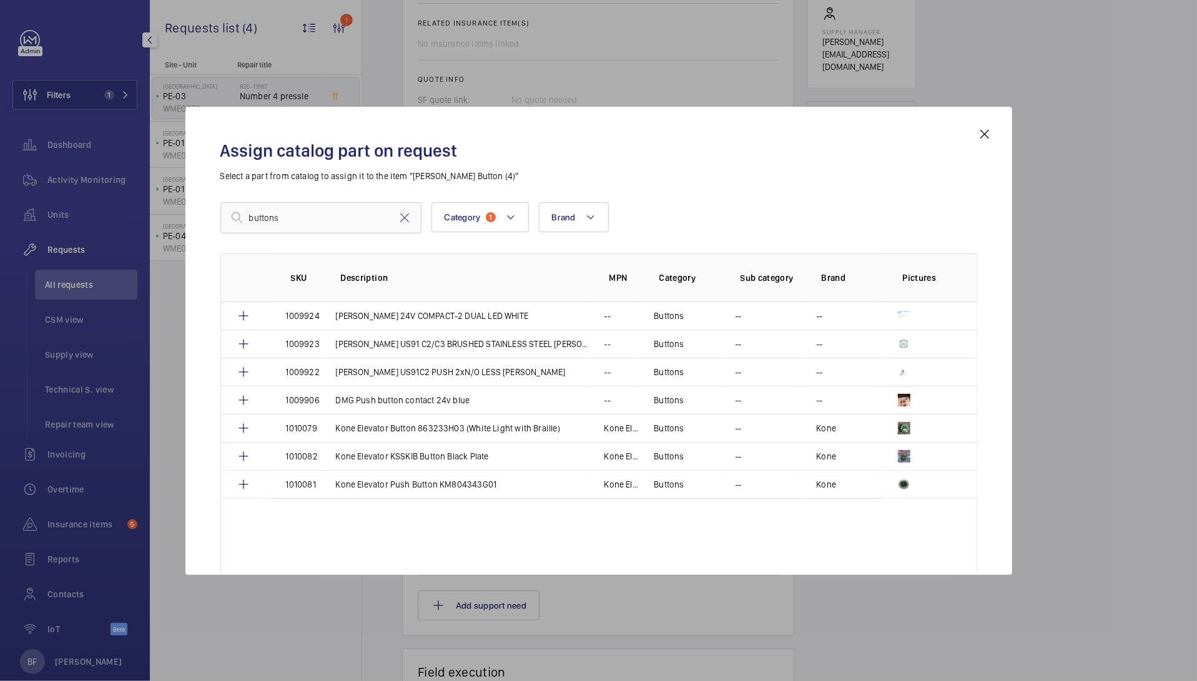
click at [983, 137] on mat-icon at bounding box center [985, 134] width 15 height 15
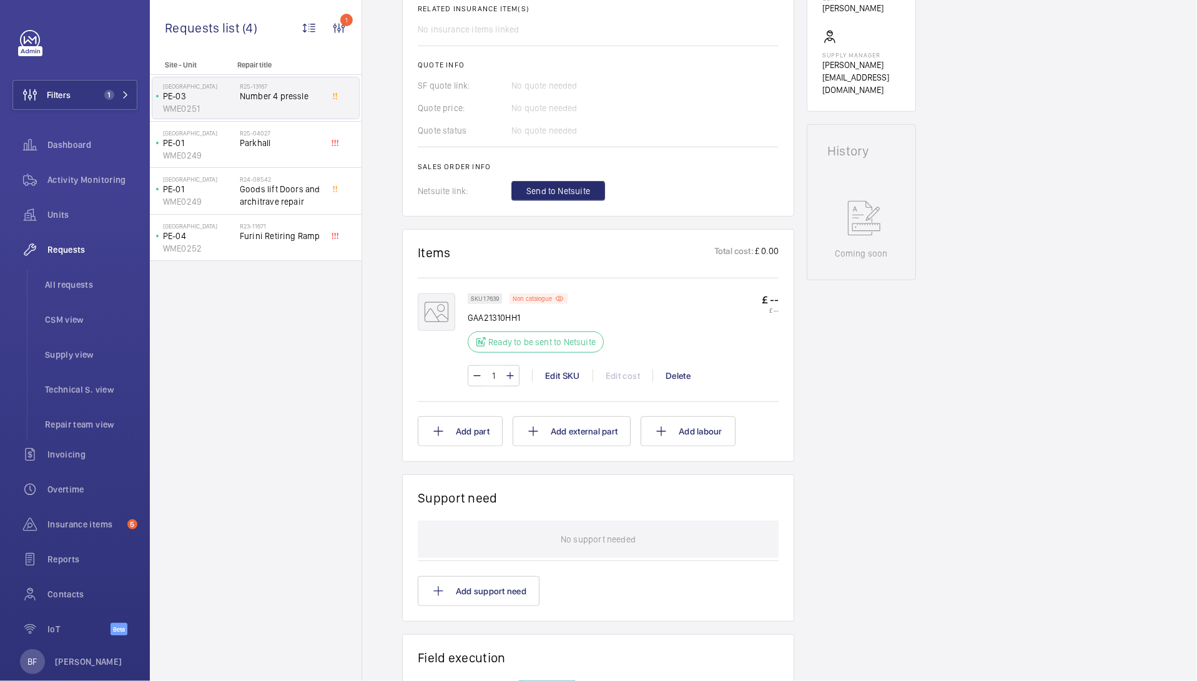
scroll to position [488, 0]
click at [560, 377] on div "Edit SKU" at bounding box center [562, 376] width 61 height 12
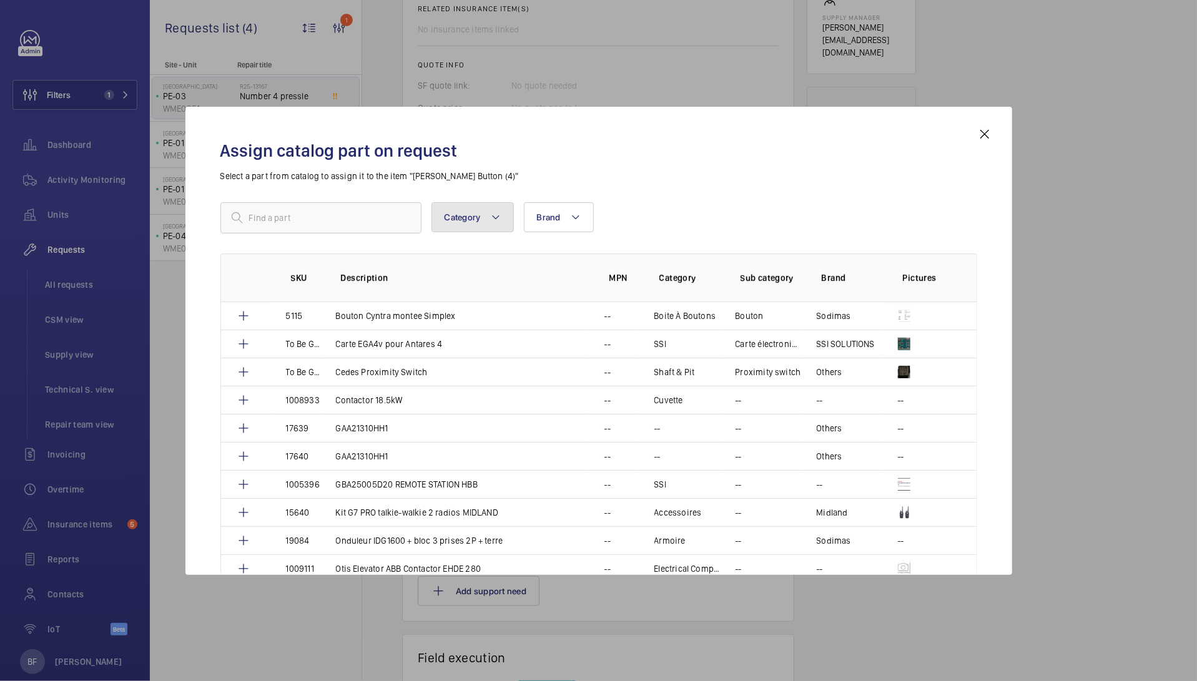
click at [471, 216] on span "Category" at bounding box center [463, 217] width 36 height 10
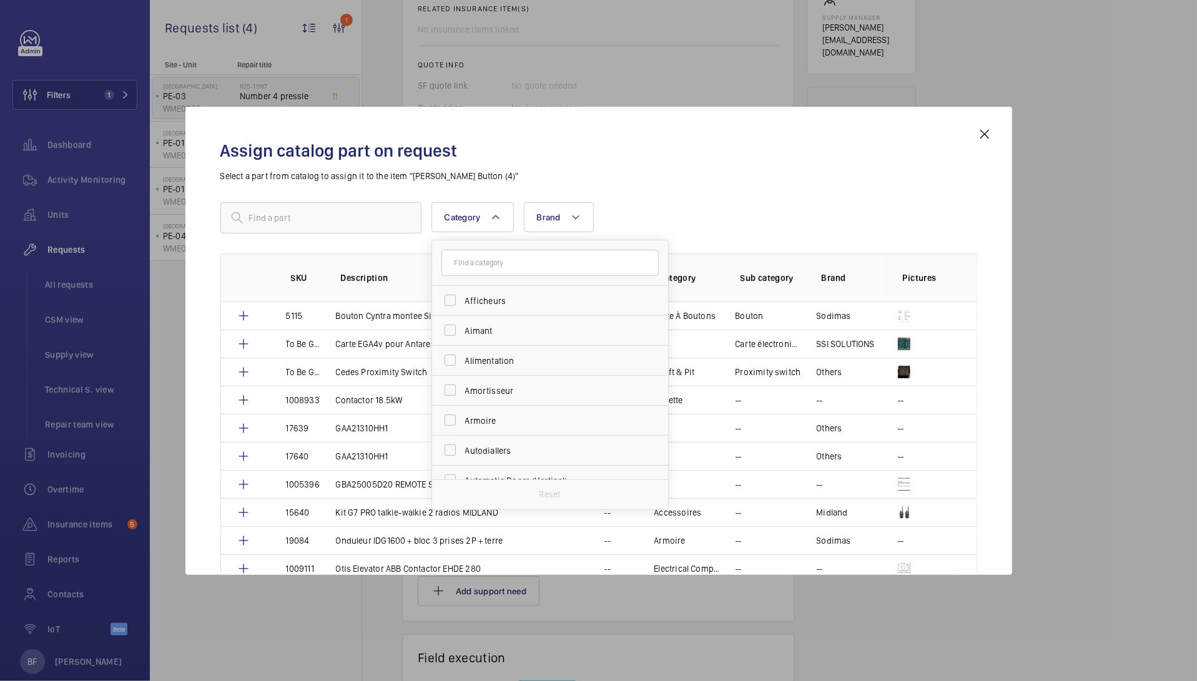
click at [493, 262] on input "text" at bounding box center [550, 263] width 217 height 26
type input "buttons"
click at [507, 302] on span "Buttons" at bounding box center [551, 301] width 172 height 12
click at [463, 302] on input "Buttons" at bounding box center [450, 301] width 25 height 25
checkbox input "true"
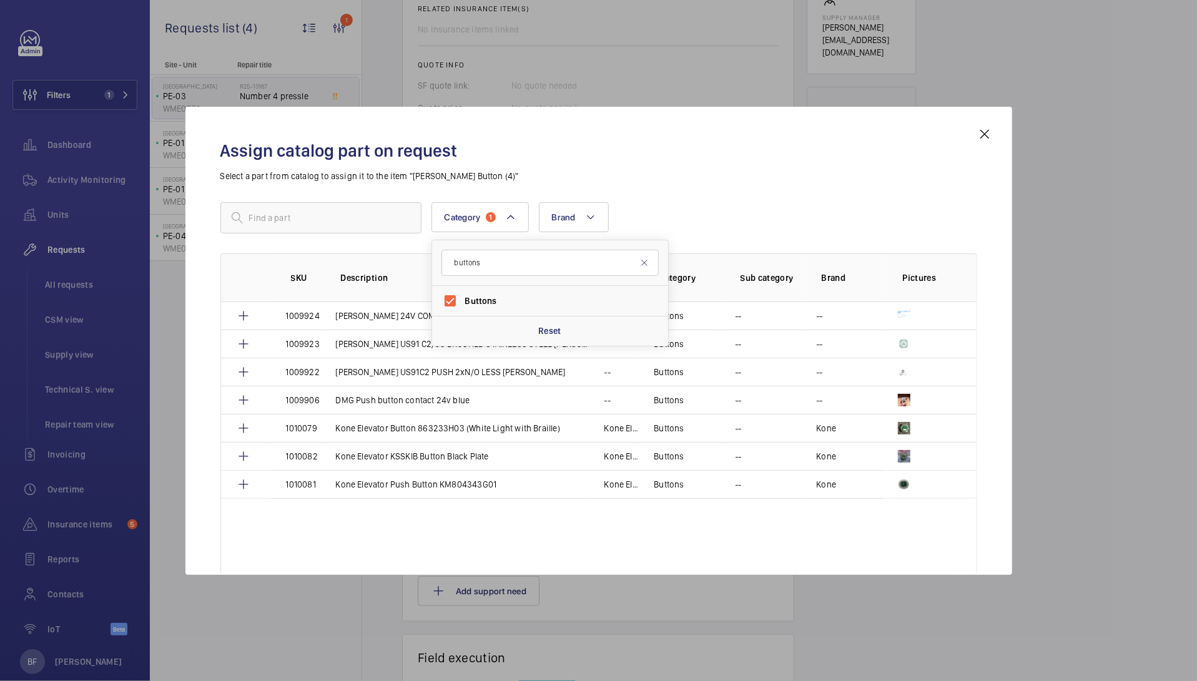
click at [721, 172] on p "Select a part from catalog to assign it to the item "[PERSON_NAME] Button (4)"" at bounding box center [598, 176] width 757 height 12
click at [360, 219] on input "text" at bounding box center [320, 217] width 201 height 31
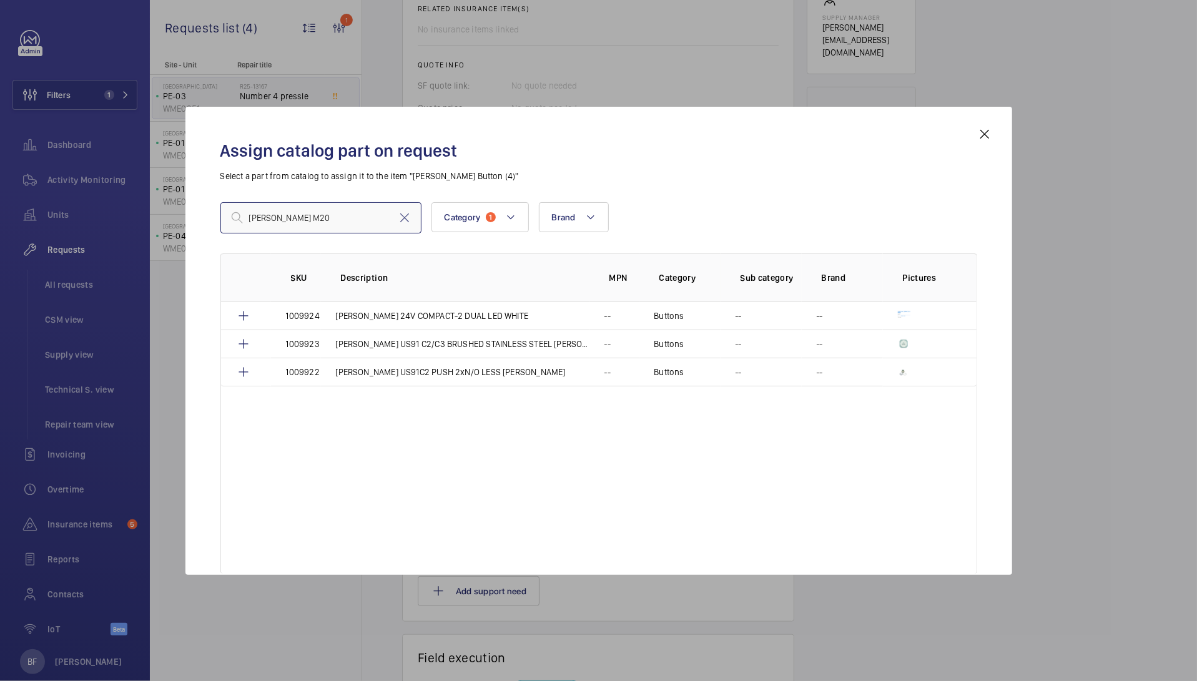
type input "Dewhurst M20"
click at [985, 135] on mat-icon at bounding box center [985, 134] width 15 height 15
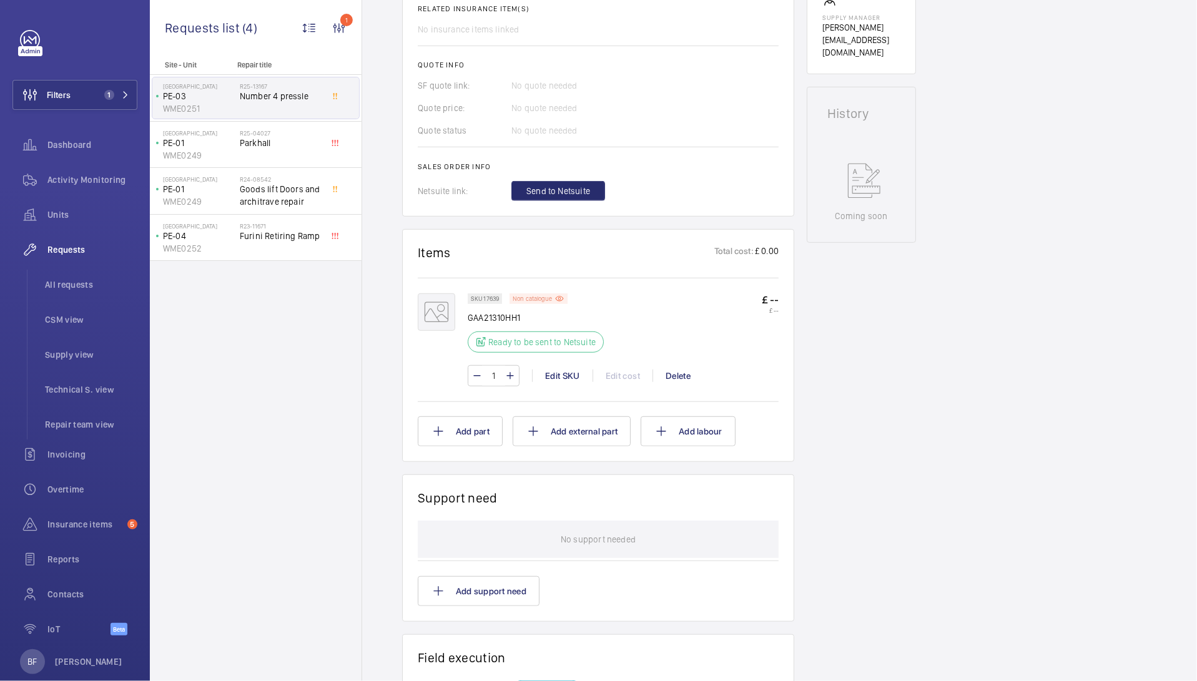
click at [534, 297] on p "Non catalogue" at bounding box center [532, 299] width 39 height 4
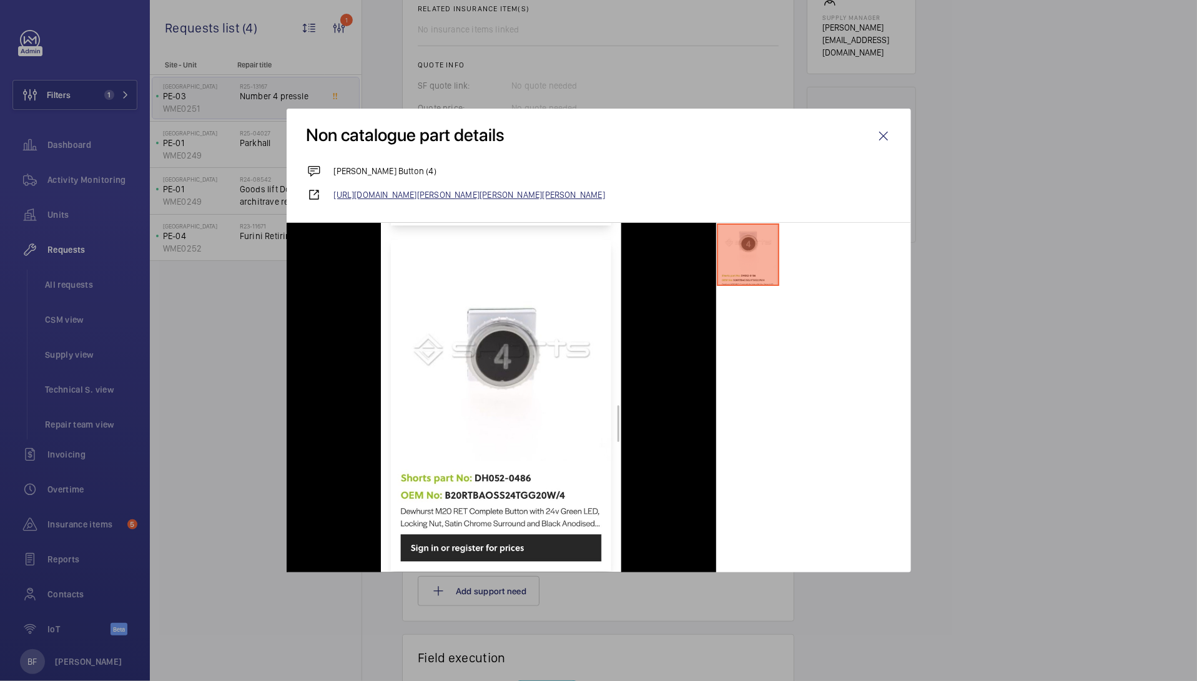
click at [616, 197] on link "[URL][DOMAIN_NAME][PERSON_NAME][PERSON_NAME][PERSON_NAME]" at bounding box center [612, 195] width 557 height 12
click at [883, 135] on wm-front-icon-button at bounding box center [884, 136] width 30 height 30
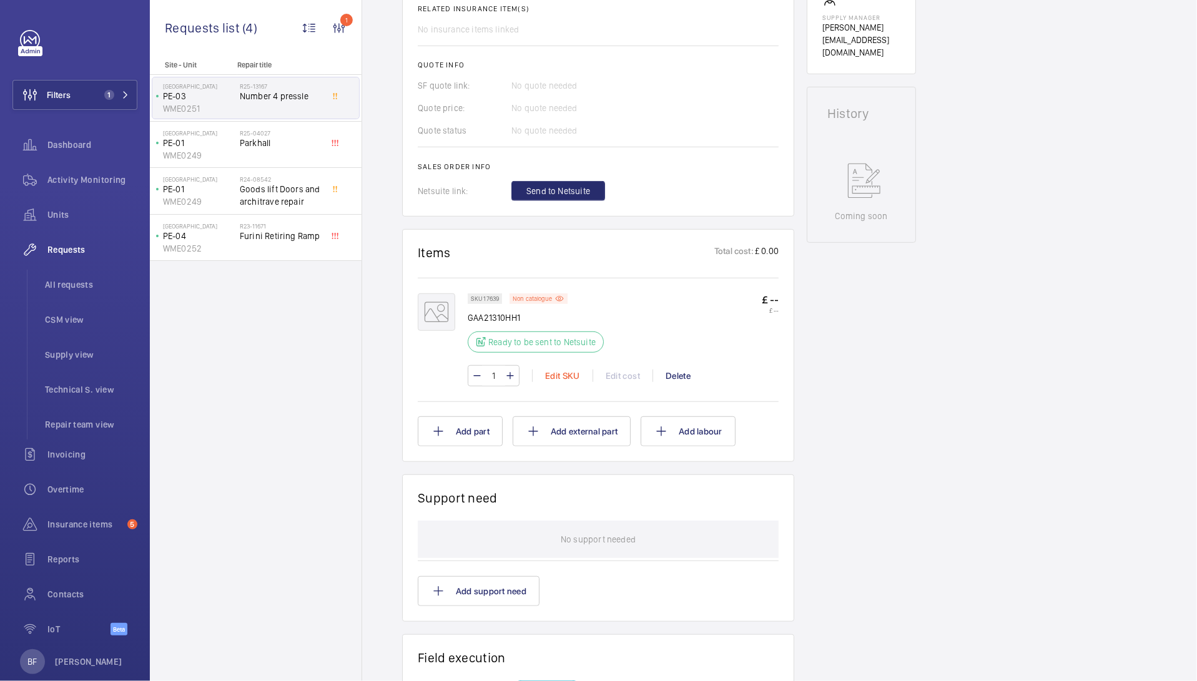
click at [558, 377] on div "Edit SKU" at bounding box center [562, 376] width 61 height 12
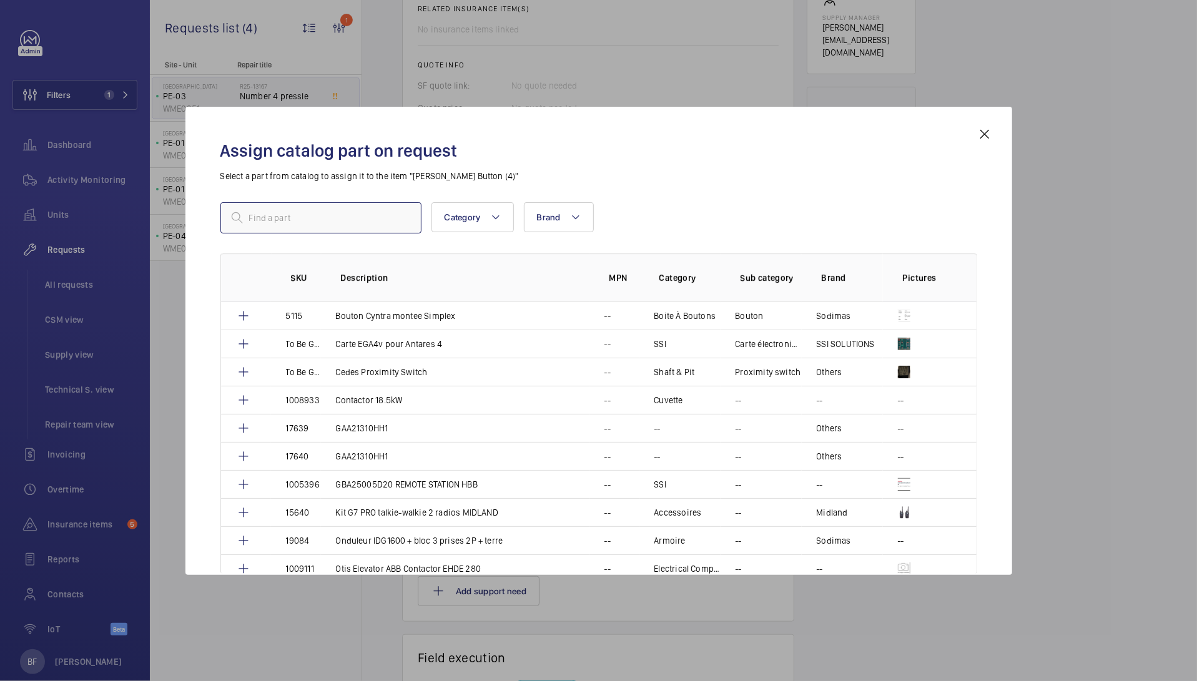
click at [386, 219] on input "text" at bounding box center [320, 217] width 201 height 31
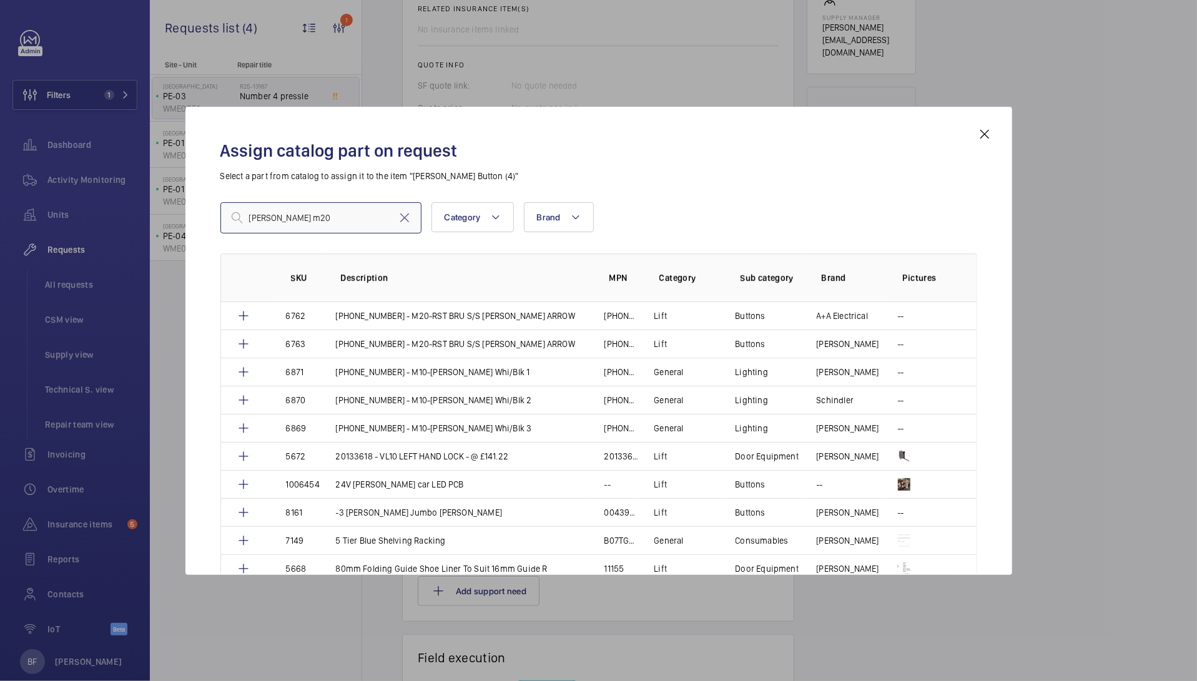
click at [317, 224] on input "dewhurst m20" at bounding box center [320, 217] width 201 height 31
paste input "36703"
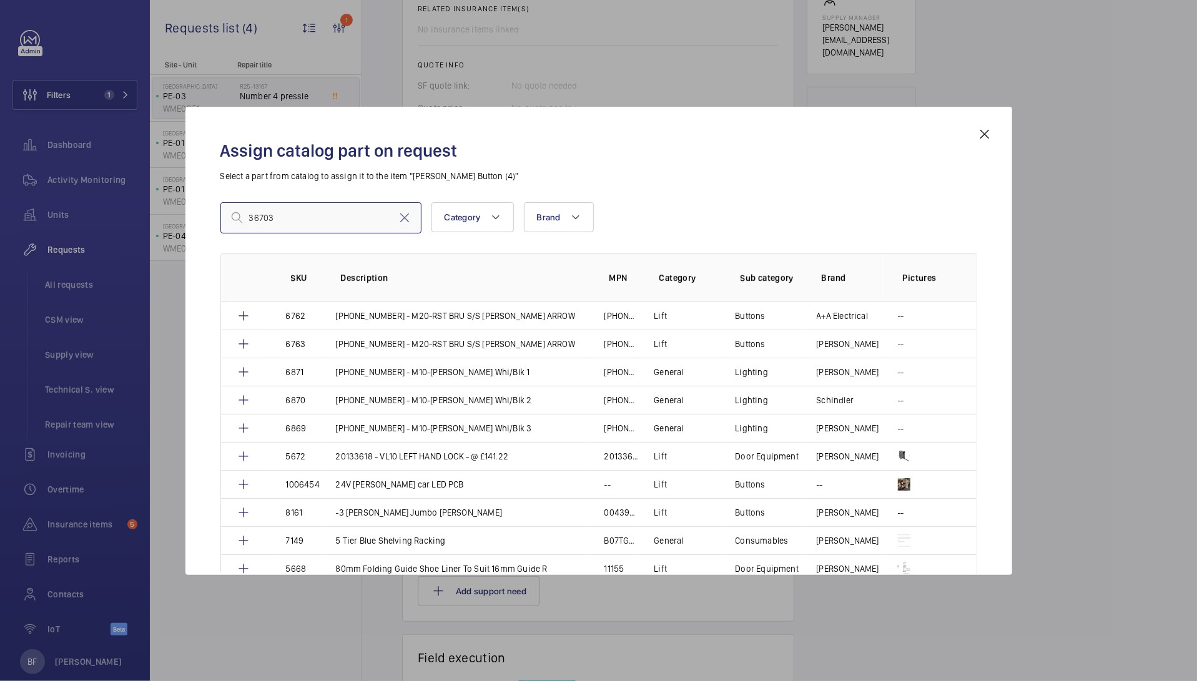
type input "36703"
click at [236, 220] on mat-icon at bounding box center [237, 217] width 15 height 15
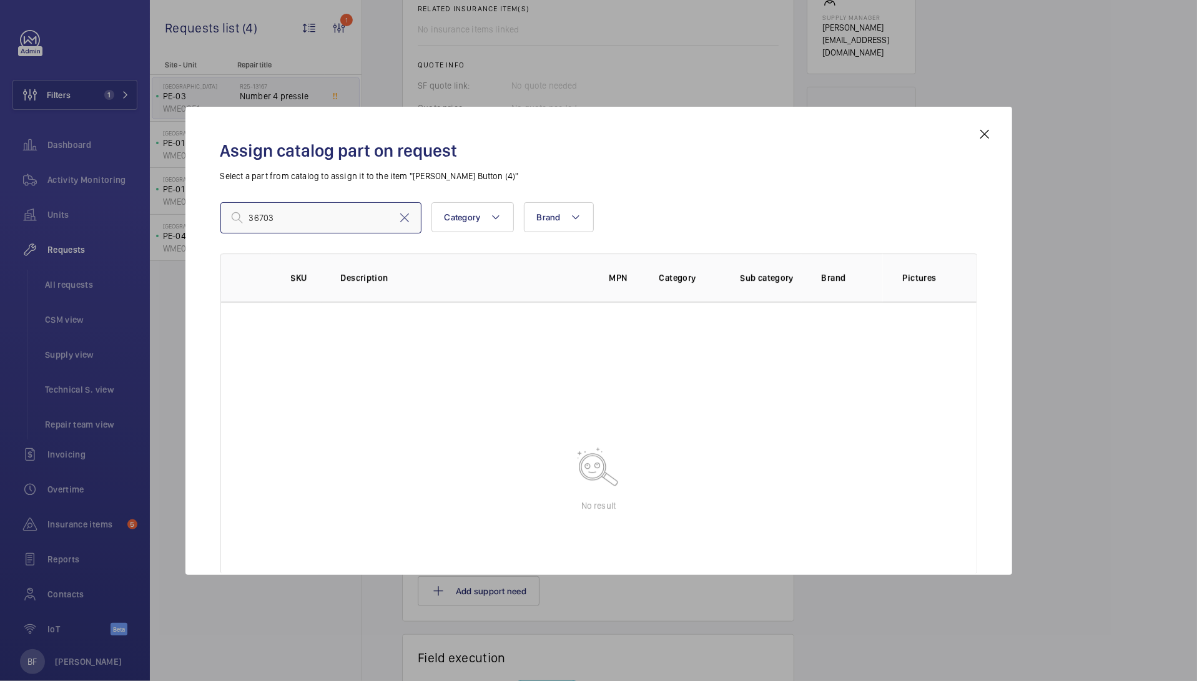
click at [325, 206] on input "36703" at bounding box center [320, 217] width 201 height 31
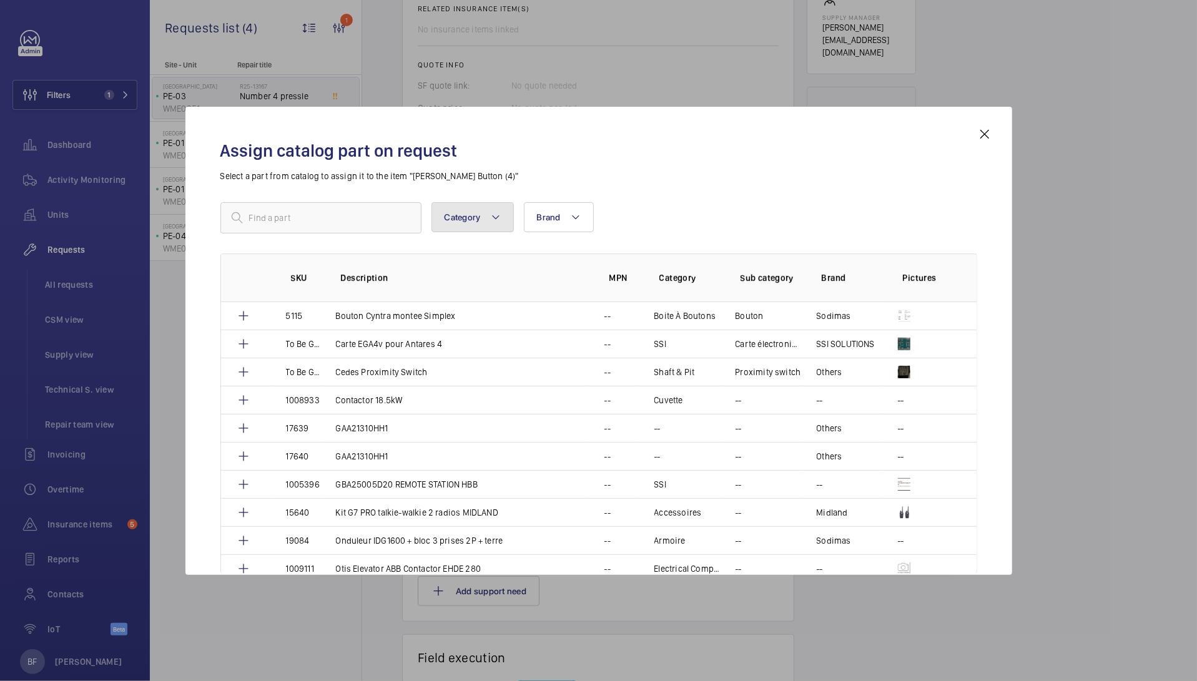
click at [470, 225] on button "Category" at bounding box center [473, 217] width 82 height 30
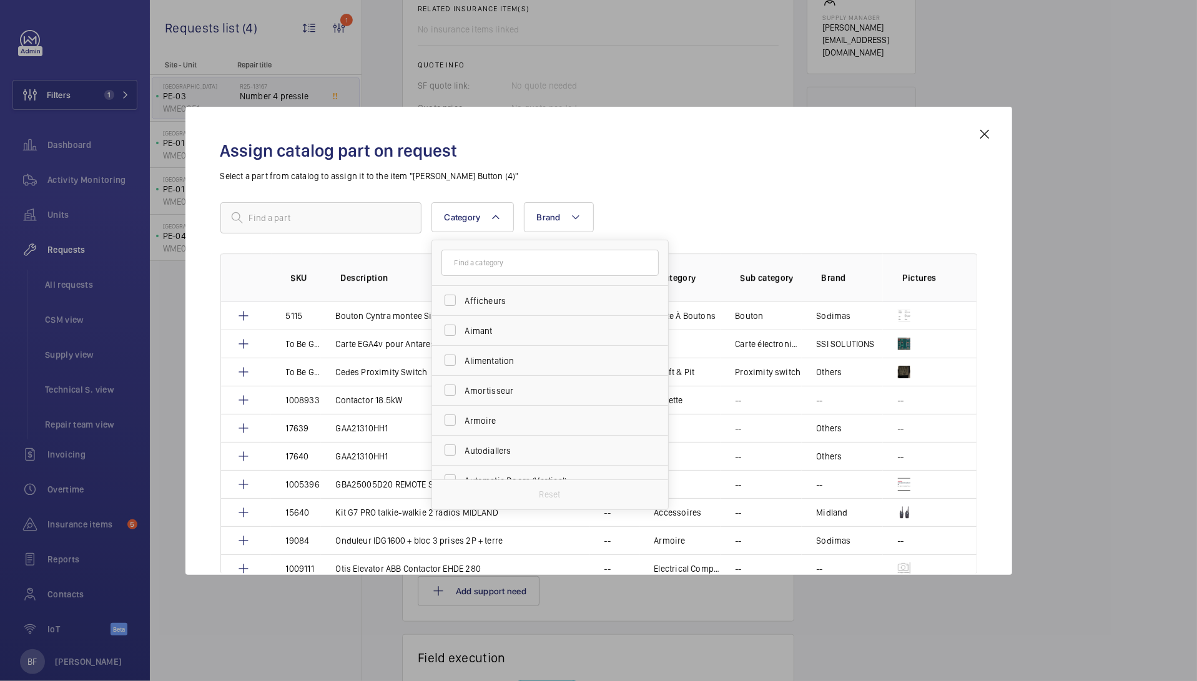
click at [477, 272] on input "text" at bounding box center [550, 263] width 217 height 26
type input "butt"
click at [493, 299] on span "Butt ons" at bounding box center [551, 301] width 172 height 12
click at [463, 299] on input "Butt ons" at bounding box center [450, 300] width 25 height 25
checkbox input "true"
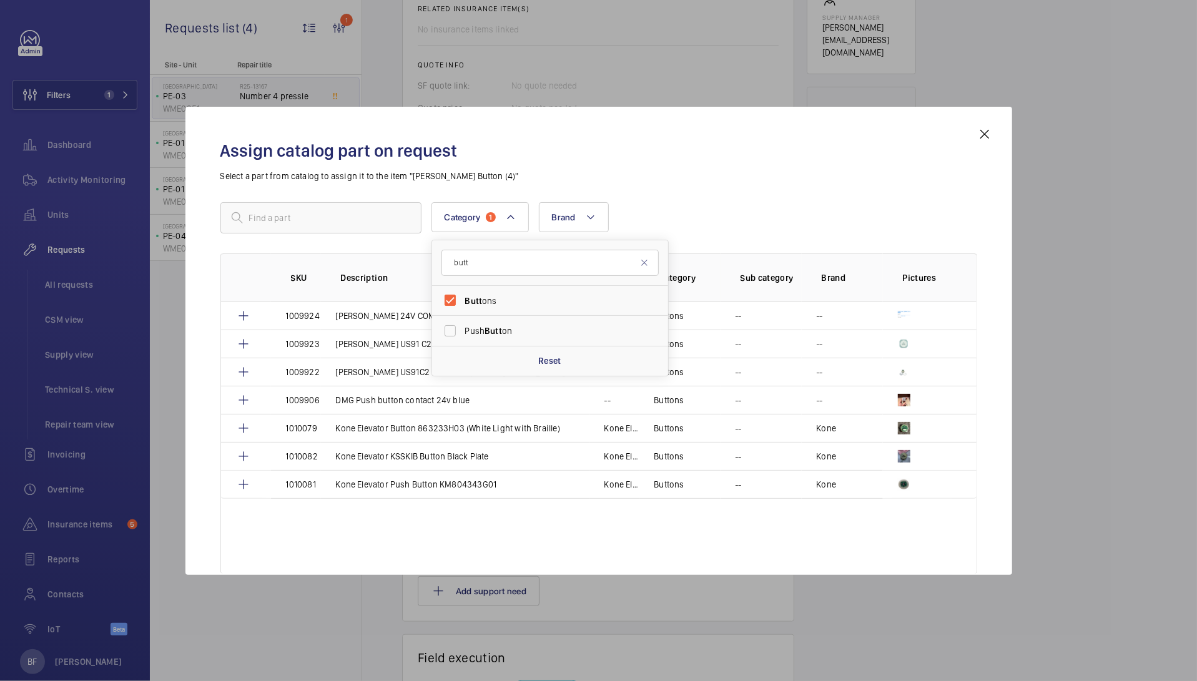
click at [551, 195] on div "Assign catalog part on request Select a part from catalog to assign it to the i…" at bounding box center [599, 351] width 787 height 448
click at [594, 224] on mat-icon at bounding box center [591, 217] width 10 height 15
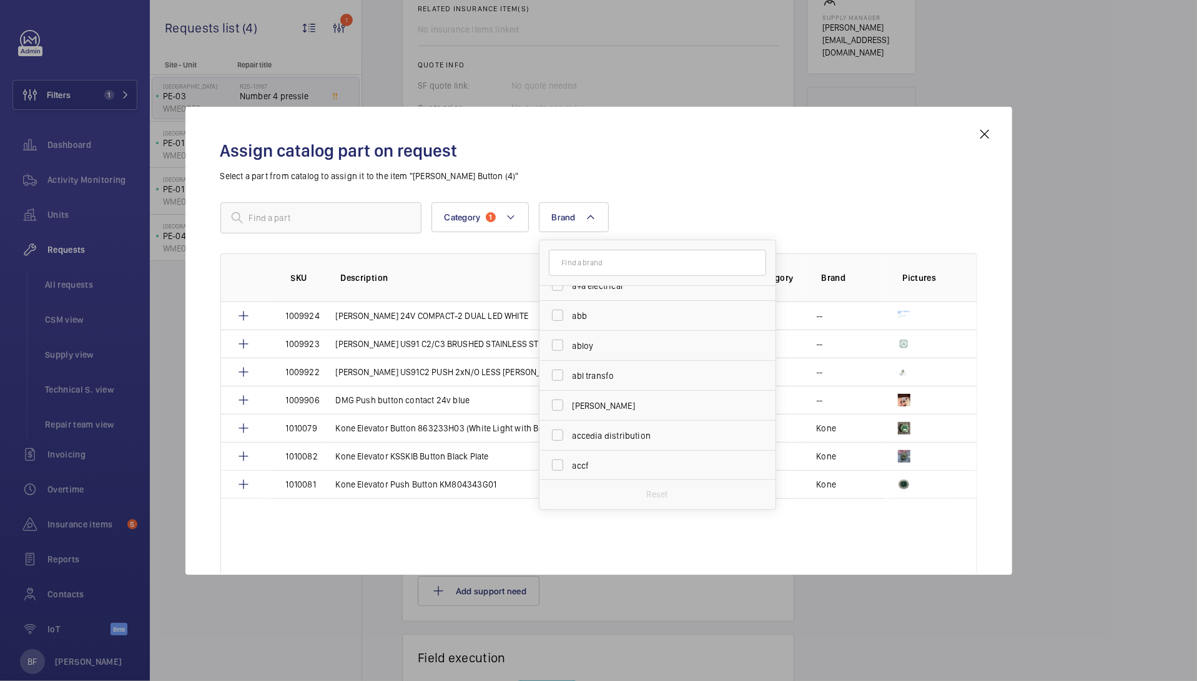
scroll to position [344, 0]
click at [695, 197] on div "Assign catalog part on request Select a part from catalog to assign it to the i…" at bounding box center [599, 351] width 787 height 448
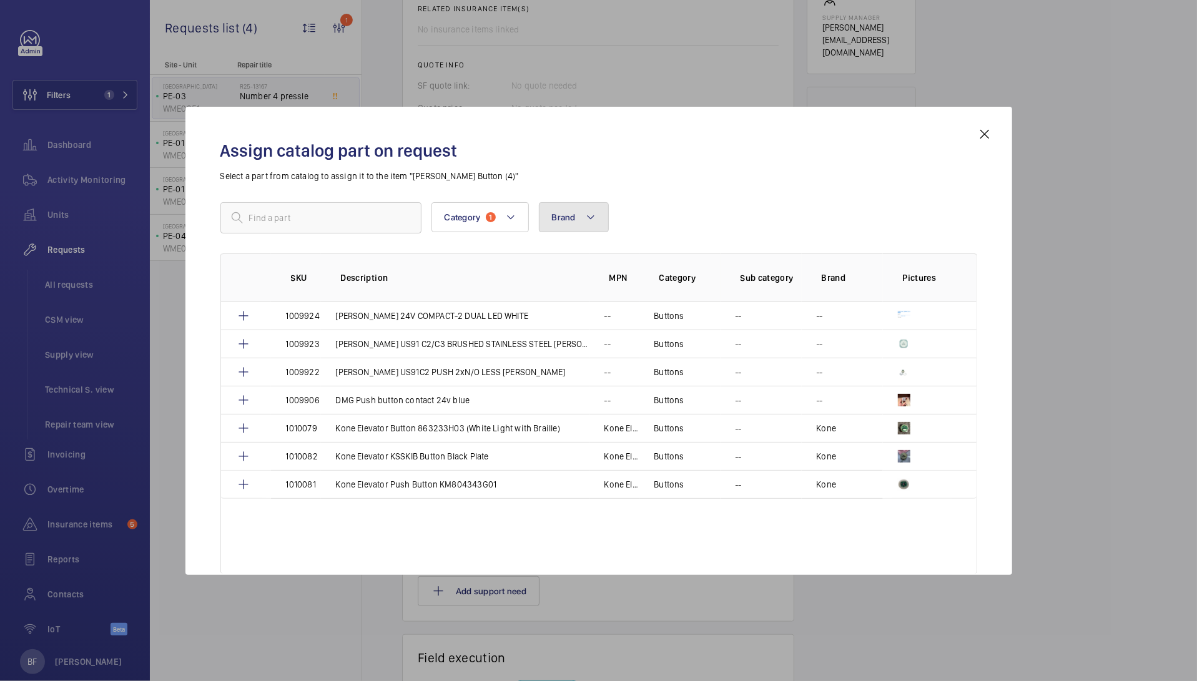
click at [597, 209] on button "Brand" at bounding box center [574, 217] width 70 height 30
click at [569, 219] on span "Brand" at bounding box center [564, 217] width 24 height 10
click at [579, 262] on th "Description" at bounding box center [455, 278] width 269 height 49
click at [575, 229] on button "Brand" at bounding box center [574, 217] width 70 height 30
click at [595, 218] on button "Brand" at bounding box center [574, 217] width 70 height 30
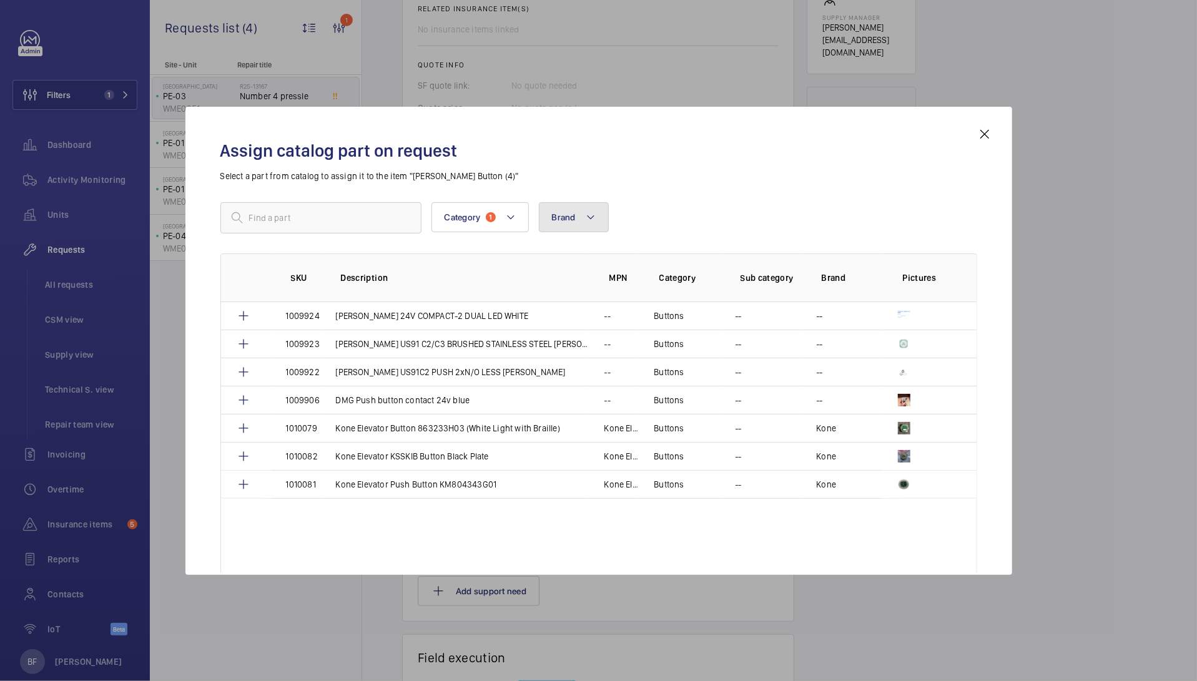
click at [560, 209] on button "Brand" at bounding box center [574, 217] width 70 height 30
type input "dew"
click at [622, 320] on label "dew hurst" at bounding box center [648, 331] width 217 height 30
click at [570, 320] on input "dew hurst" at bounding box center [557, 331] width 25 height 25
checkbox input "true"
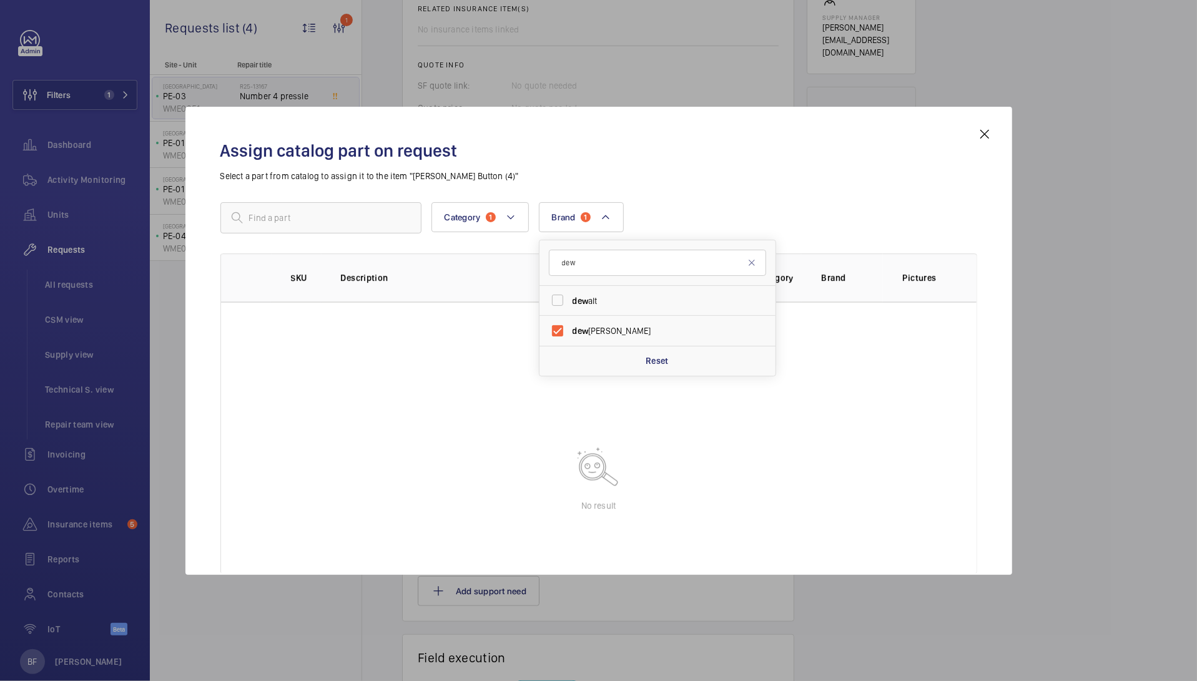
click at [781, 144] on h2 "Assign catalog part on request" at bounding box center [598, 150] width 757 height 23
click at [983, 133] on mat-icon at bounding box center [985, 134] width 15 height 15
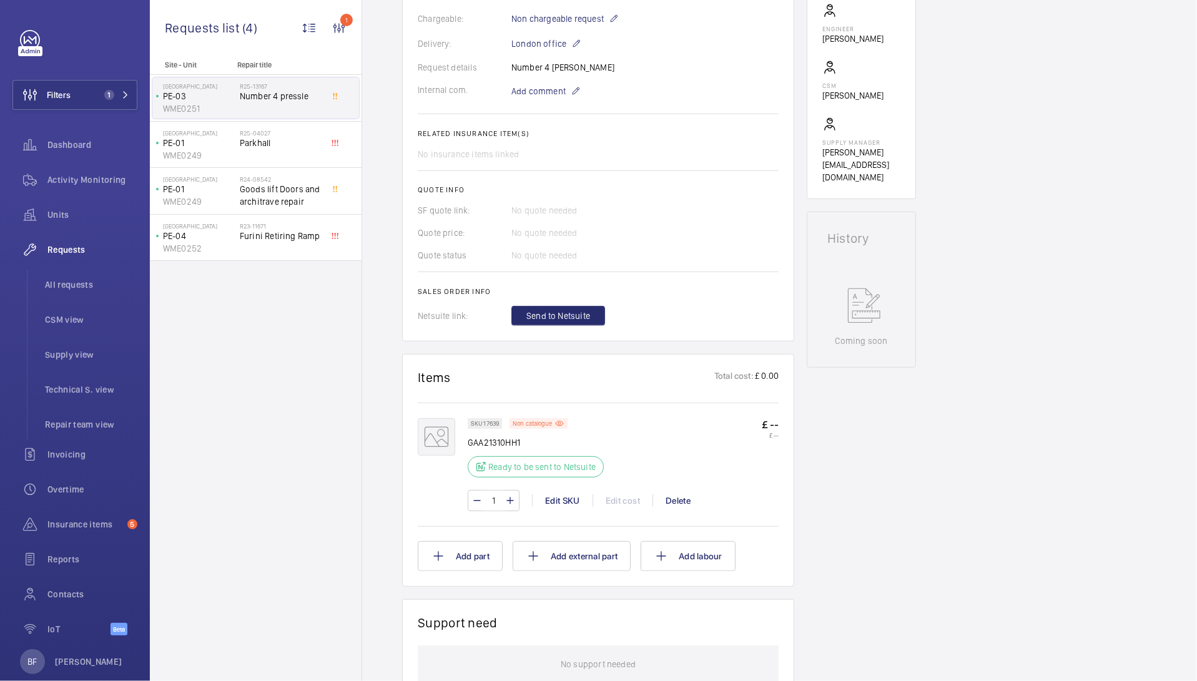
scroll to position [372, 0]
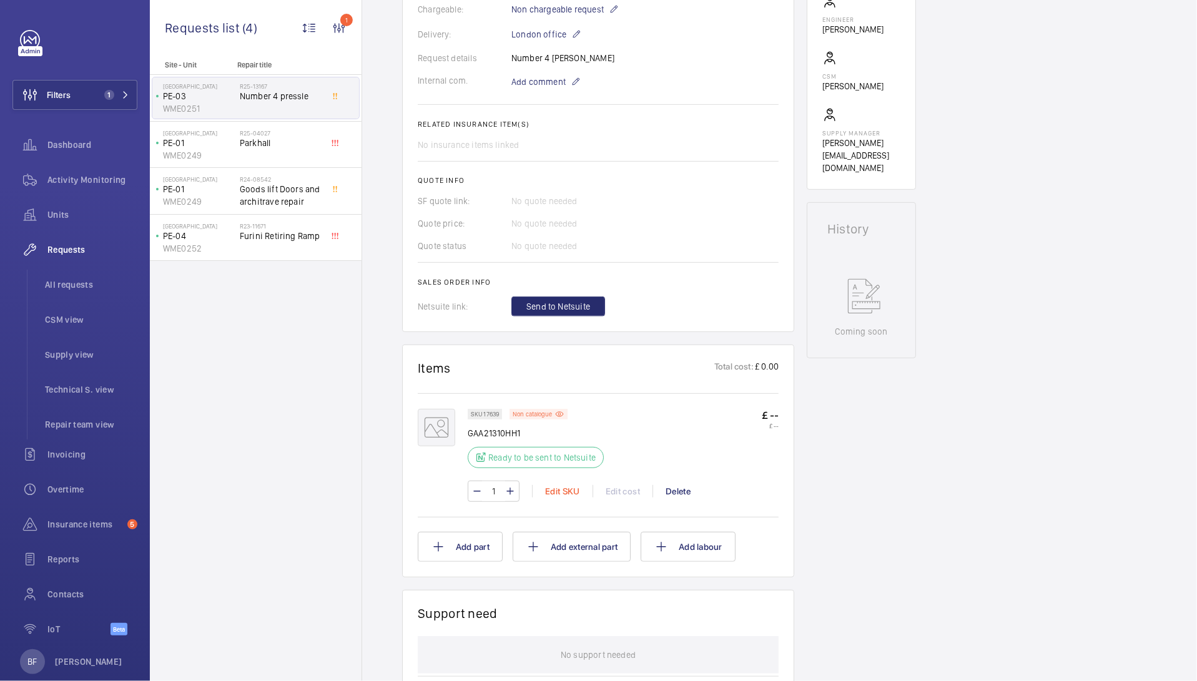
click at [574, 485] on div "Edit SKU" at bounding box center [562, 491] width 61 height 12
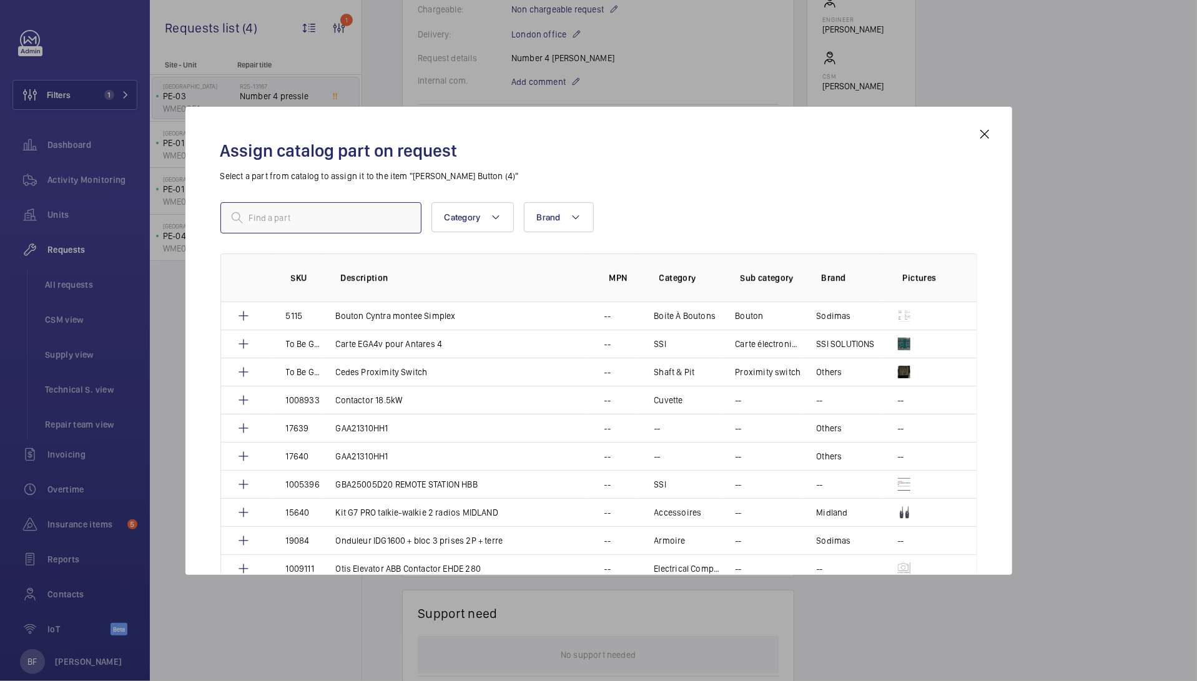
click at [341, 220] on input "text" at bounding box center [320, 217] width 201 height 31
paste input "[PERSON_NAME] M20 [PERSON_NAME] Complete Button with 24v Green LED, Locking Nut…"
type input "[PERSON_NAME] M20 [PERSON_NAME] Complete Button with 24v Green LED, Locking Nut…"
click at [236, 219] on mat-icon at bounding box center [237, 217] width 15 height 15
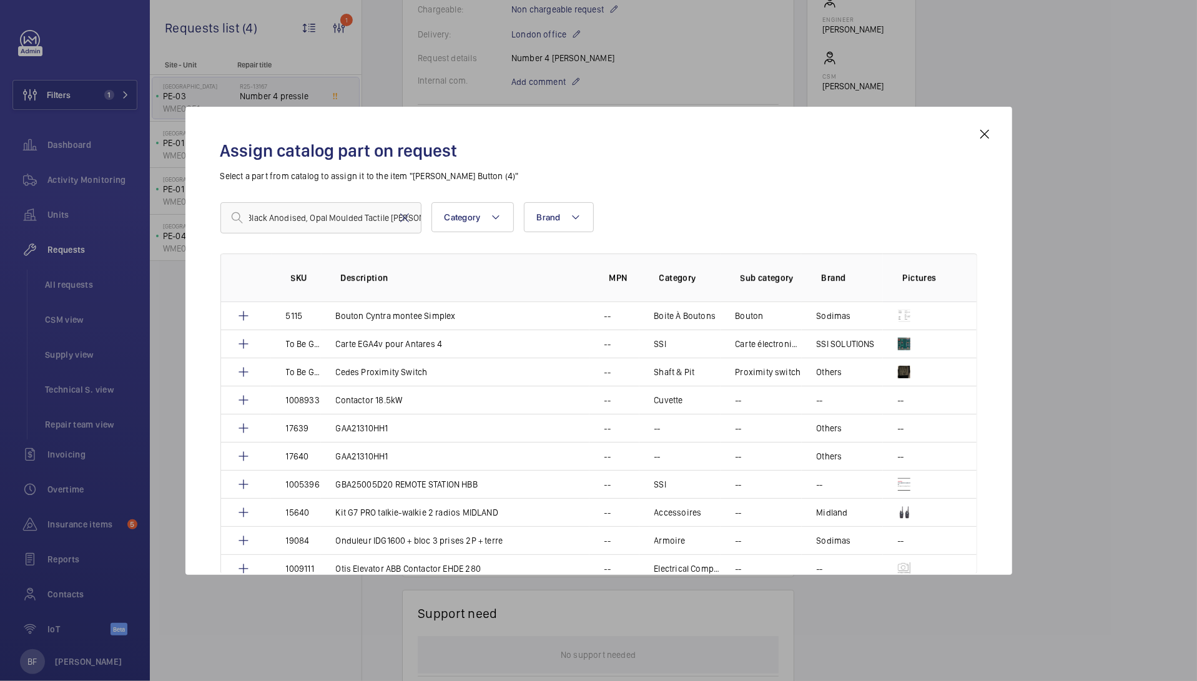
scroll to position [0, 0]
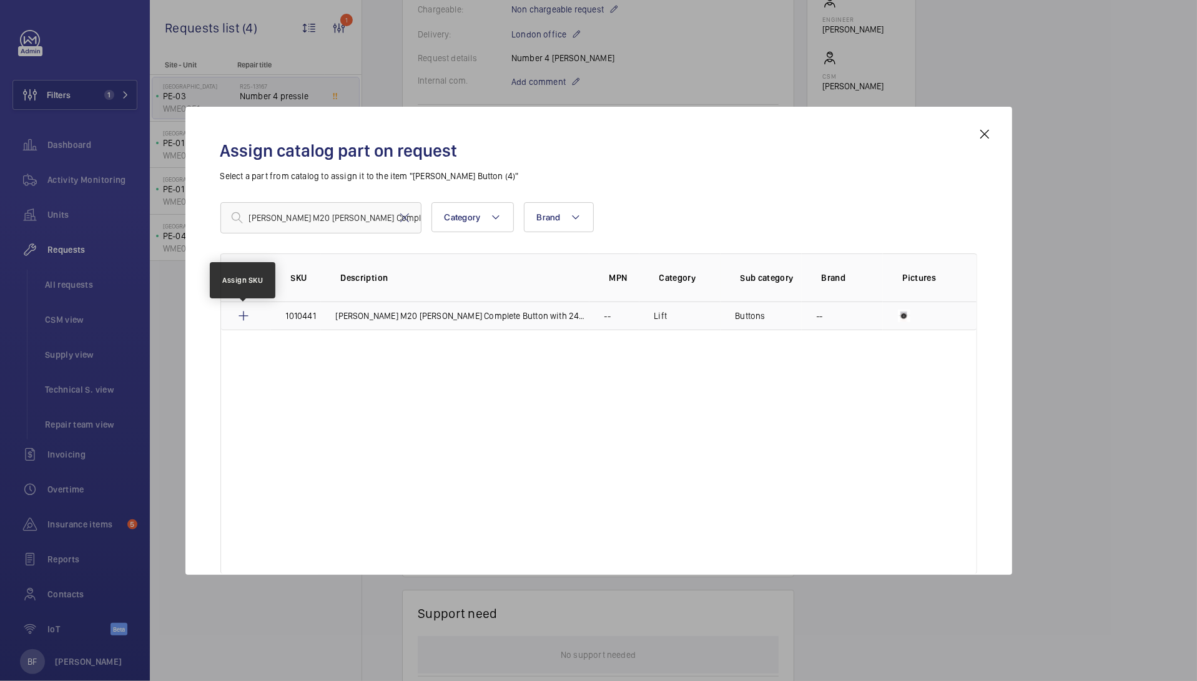
click at [244, 315] on mat-icon at bounding box center [243, 316] width 15 height 15
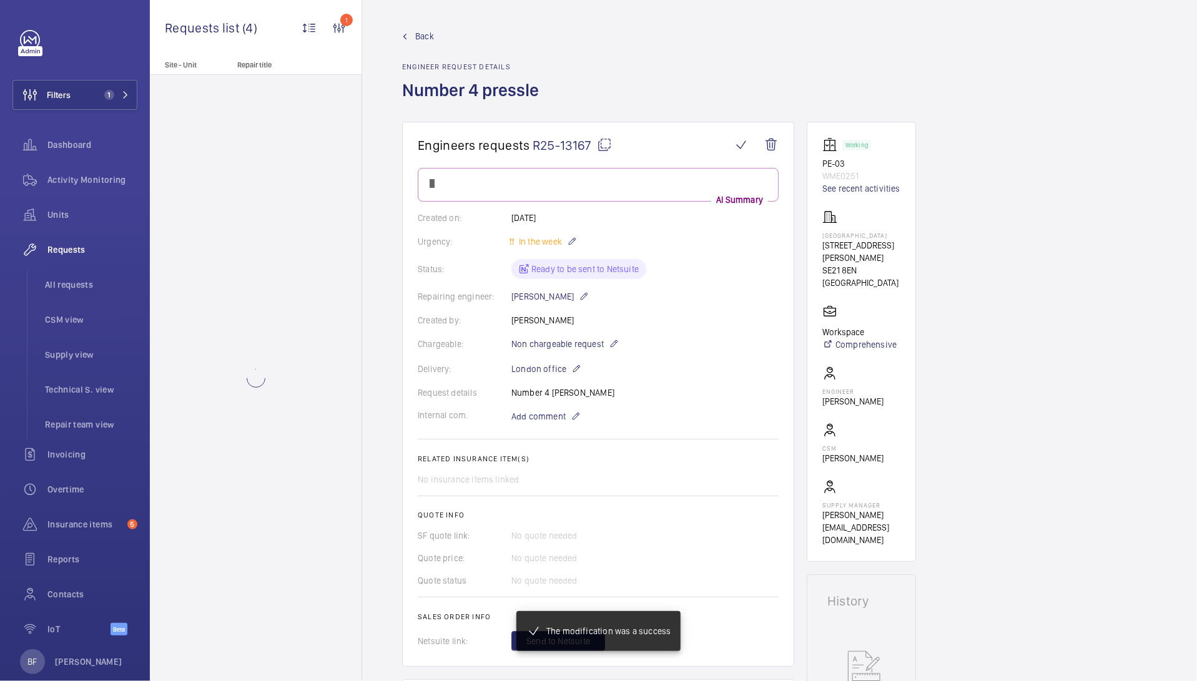
scroll to position [372, 0]
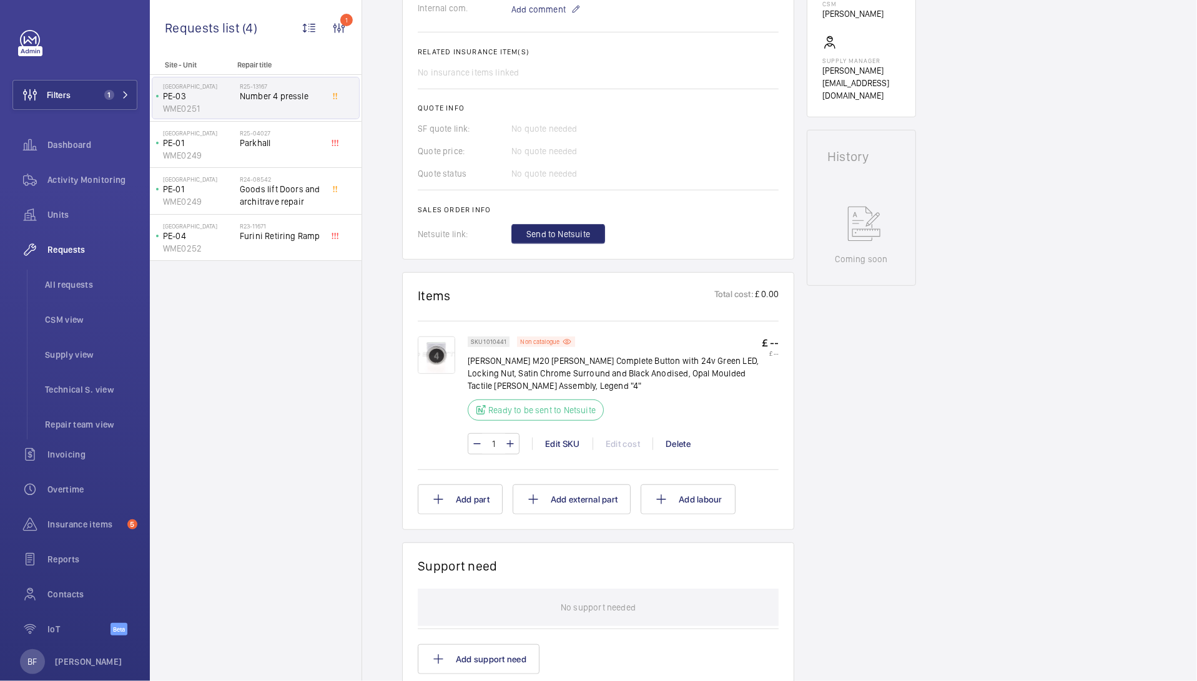
scroll to position [448, 0]
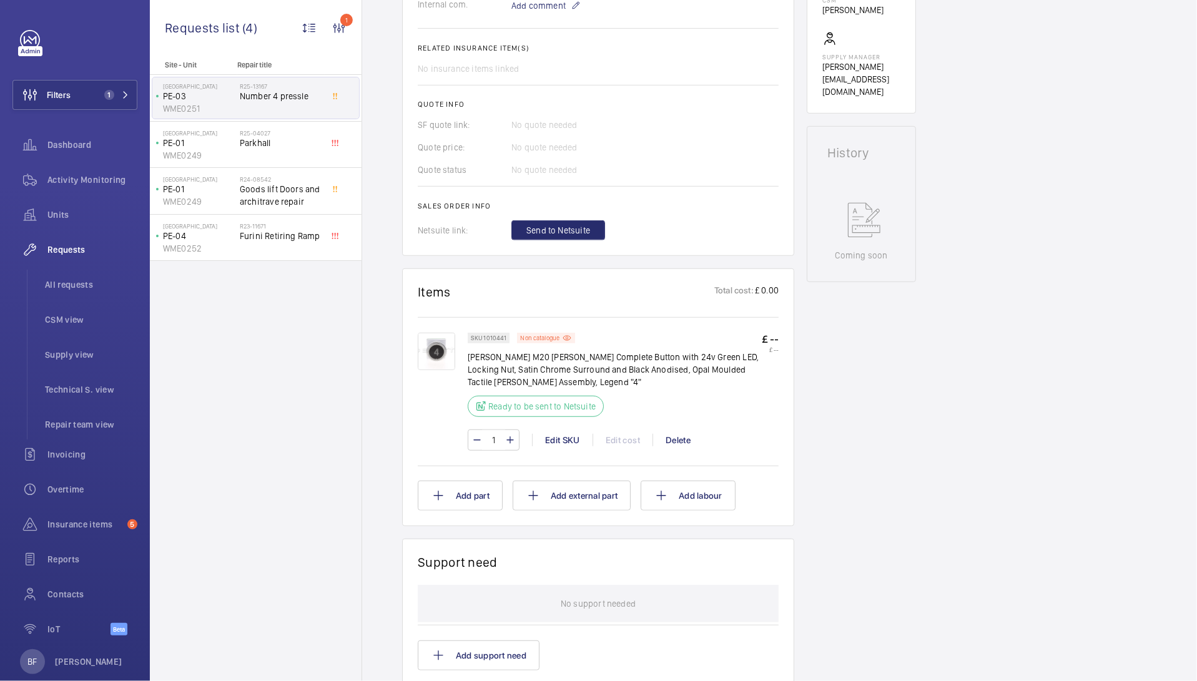
click at [439, 356] on img at bounding box center [436, 351] width 37 height 37
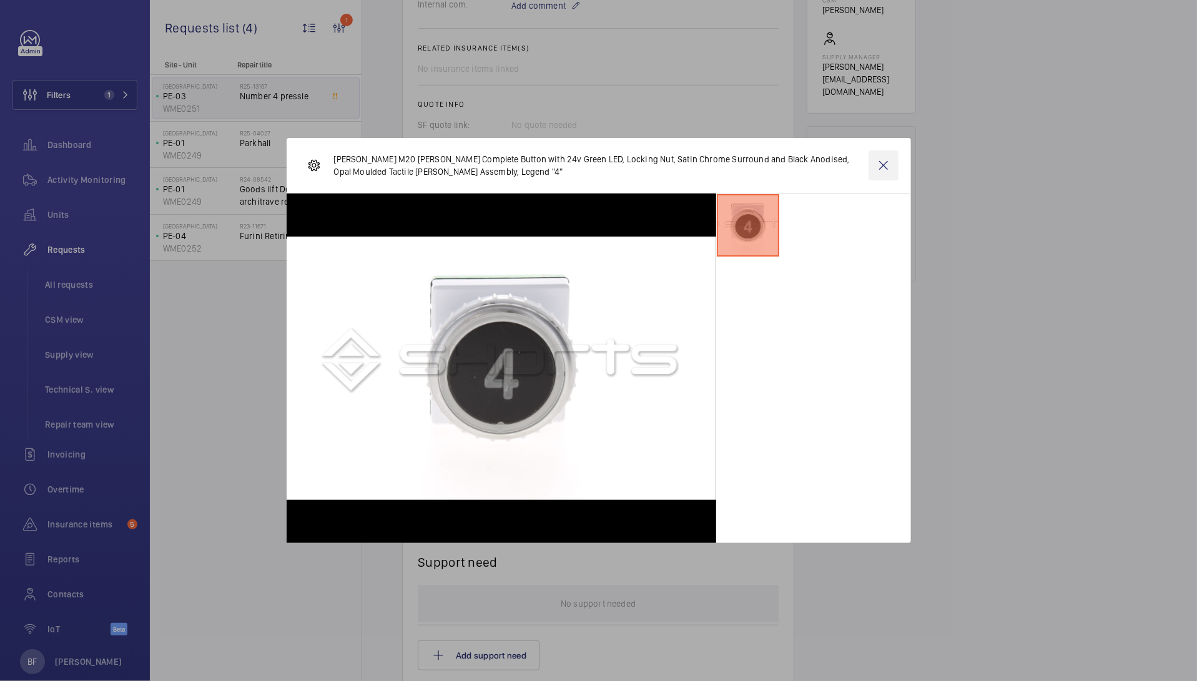
click at [889, 166] on wm-front-icon-button at bounding box center [884, 166] width 30 height 30
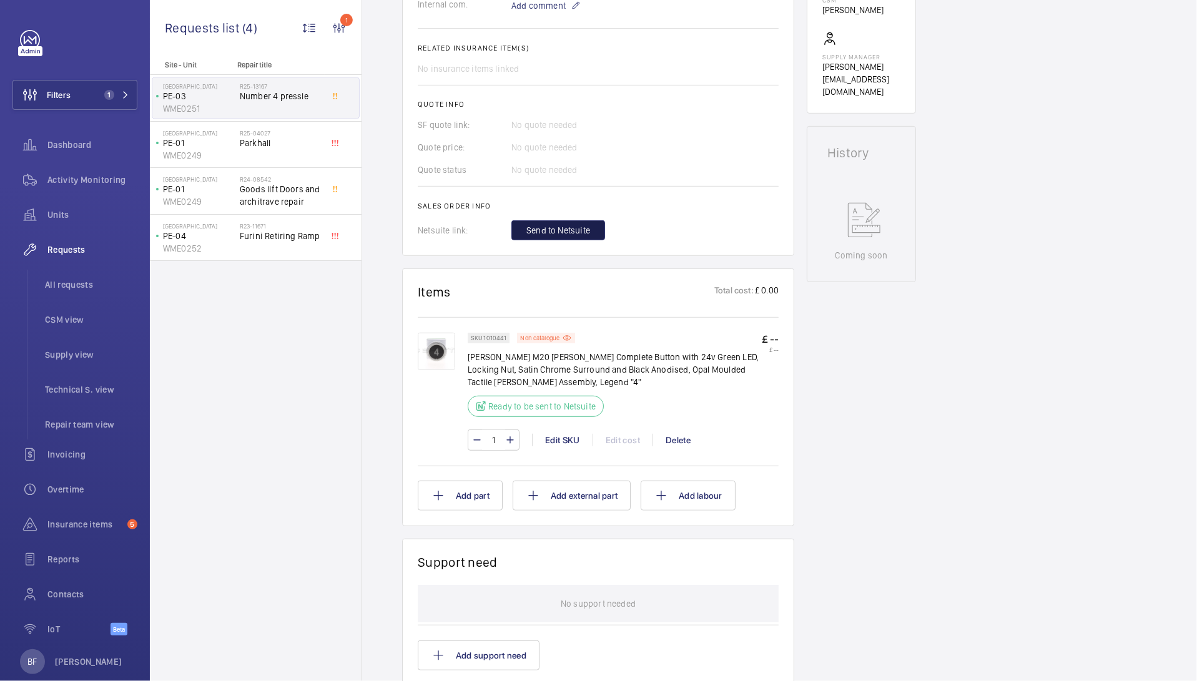
click at [562, 230] on span "Send to Netsuite" at bounding box center [559, 230] width 64 height 12
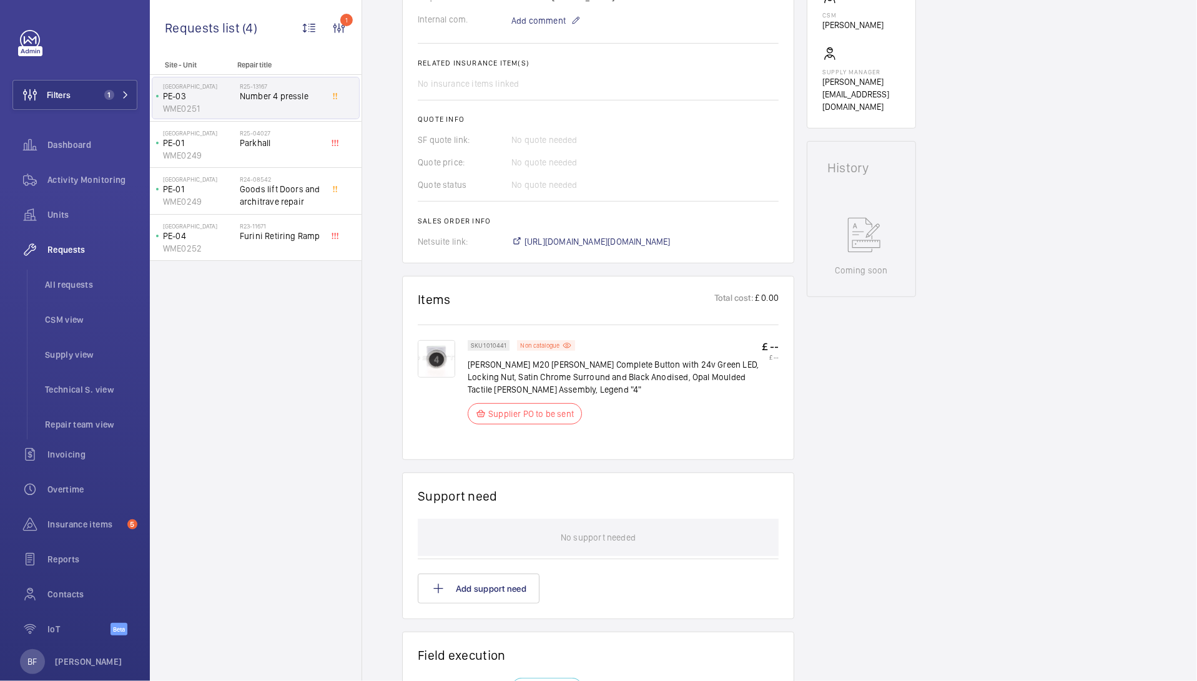
scroll to position [416, 0]
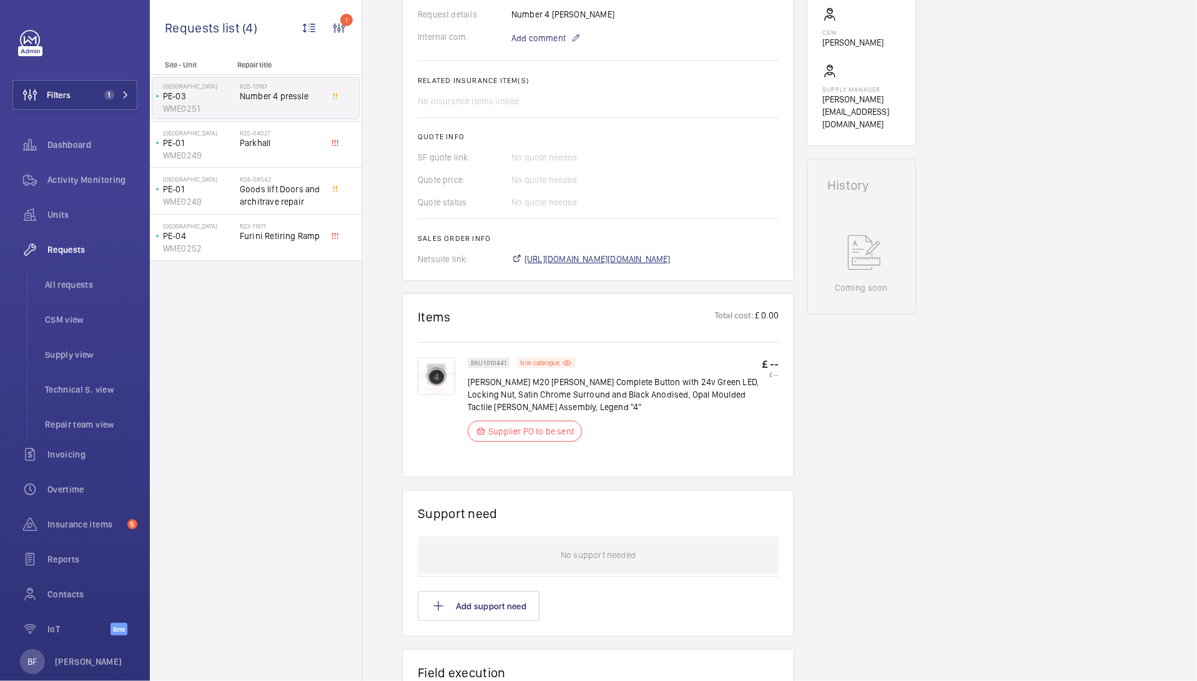
click at [655, 259] on span "https://6461500.app.netsuite.com/app/accounting/transactions/salesord.nl?id=307…" at bounding box center [598, 259] width 146 height 12
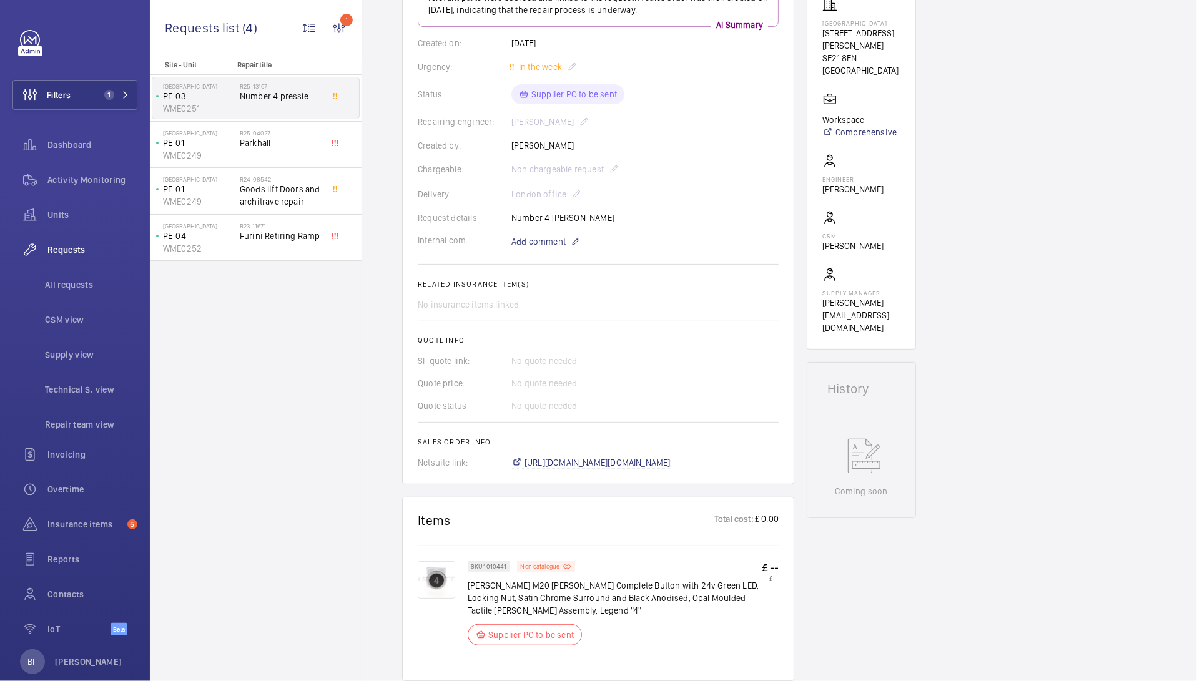
scroll to position [191, 0]
